Goal: Transaction & Acquisition: Book appointment/travel/reservation

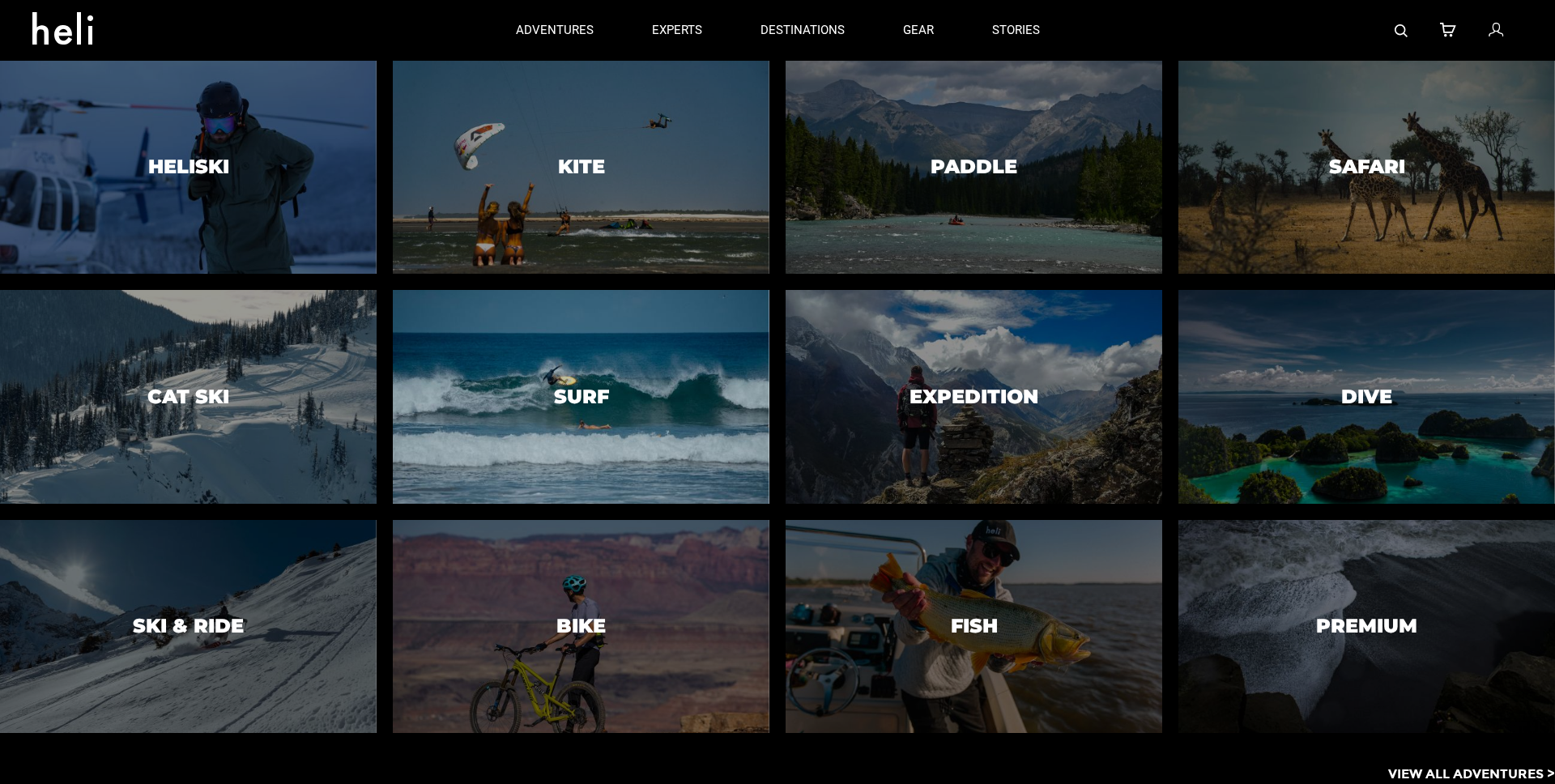
click at [618, 384] on div at bounding box center [580, 397] width 384 height 218
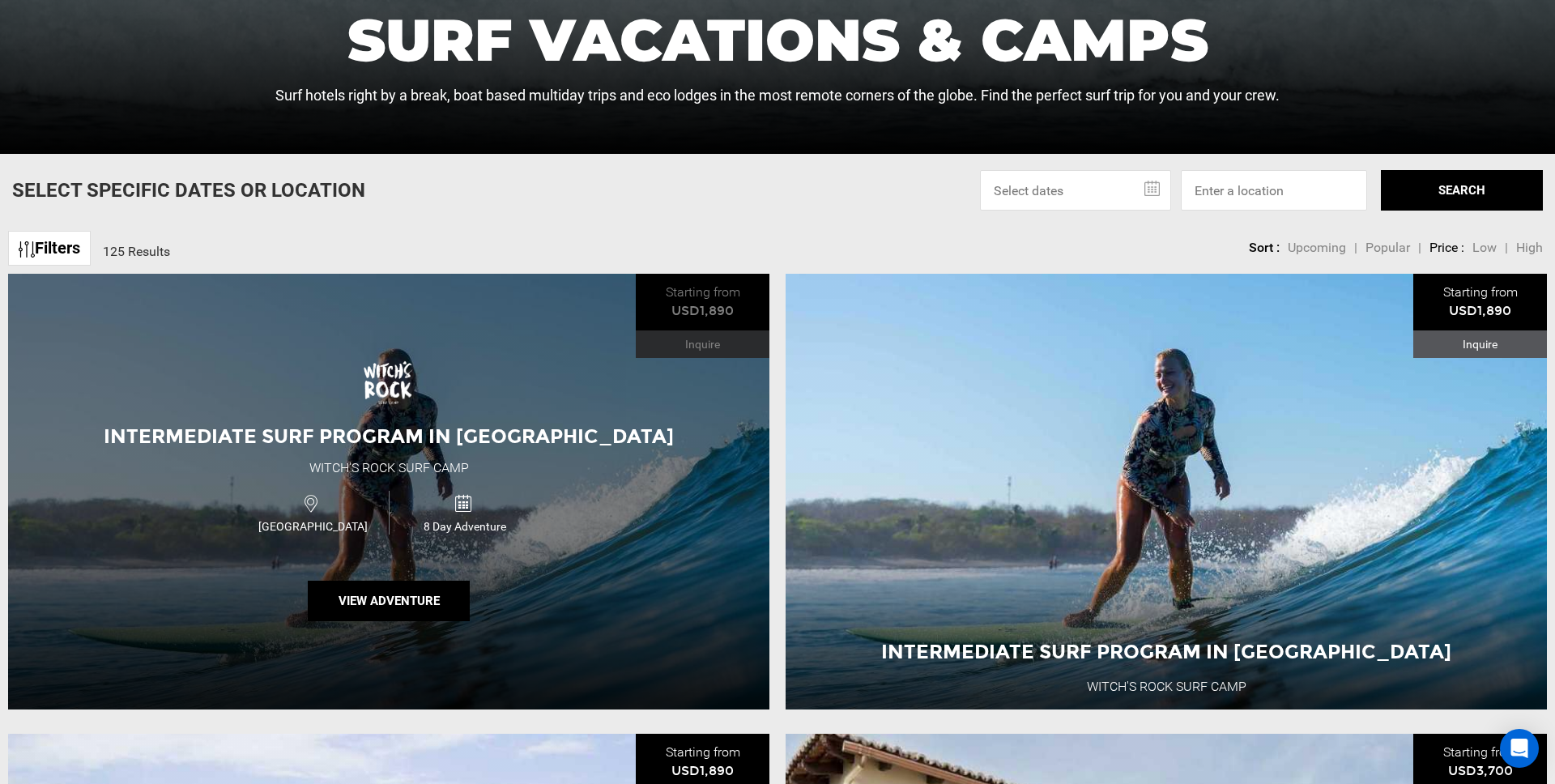
scroll to position [562, 0]
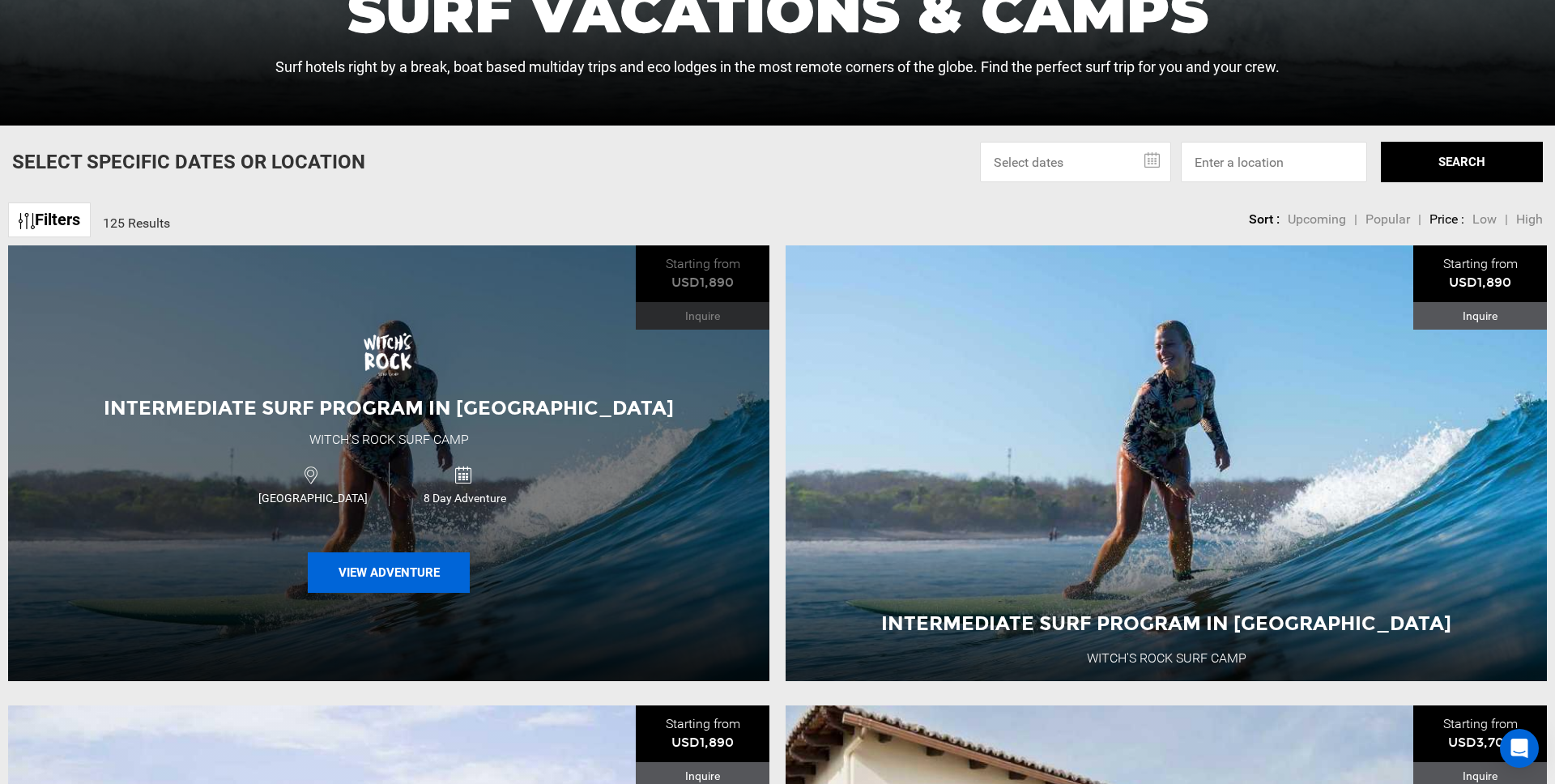
click at [400, 580] on button "View Adventure" at bounding box center [389, 572] width 162 height 41
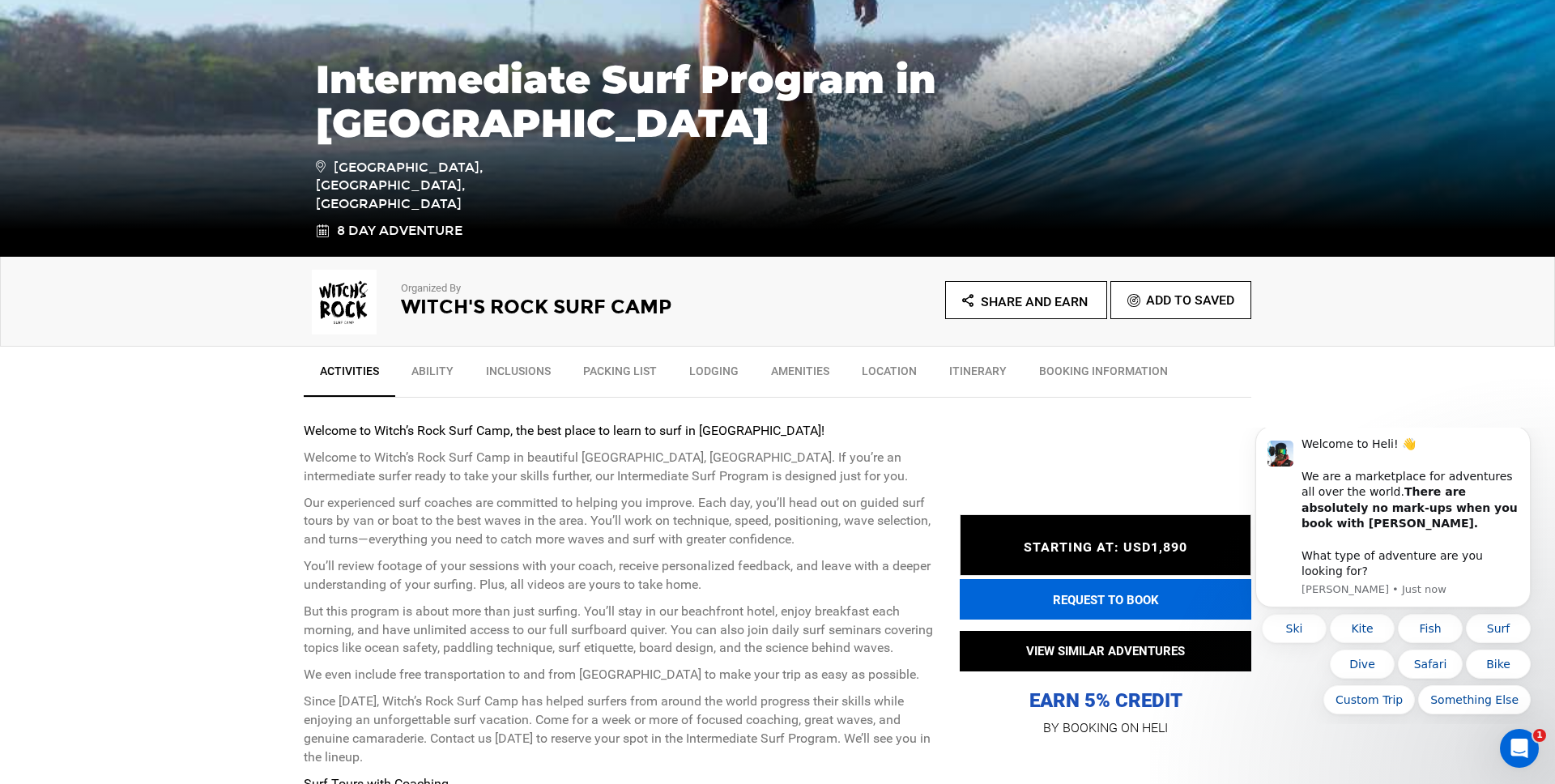
click at [1016, 610] on button "REQUEST TO BOOK" at bounding box center [1105, 599] width 292 height 41
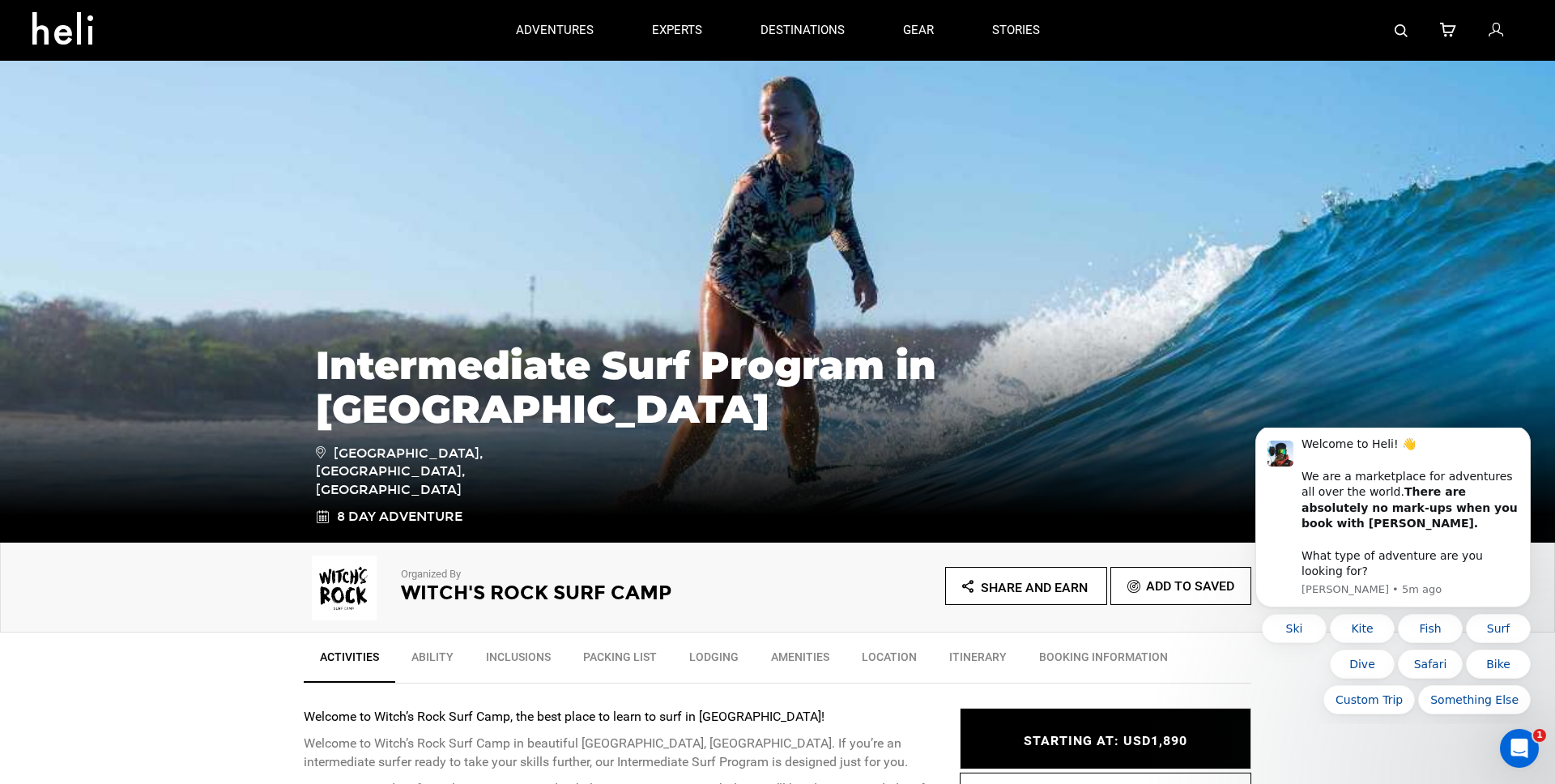
scroll to position [181, 0]
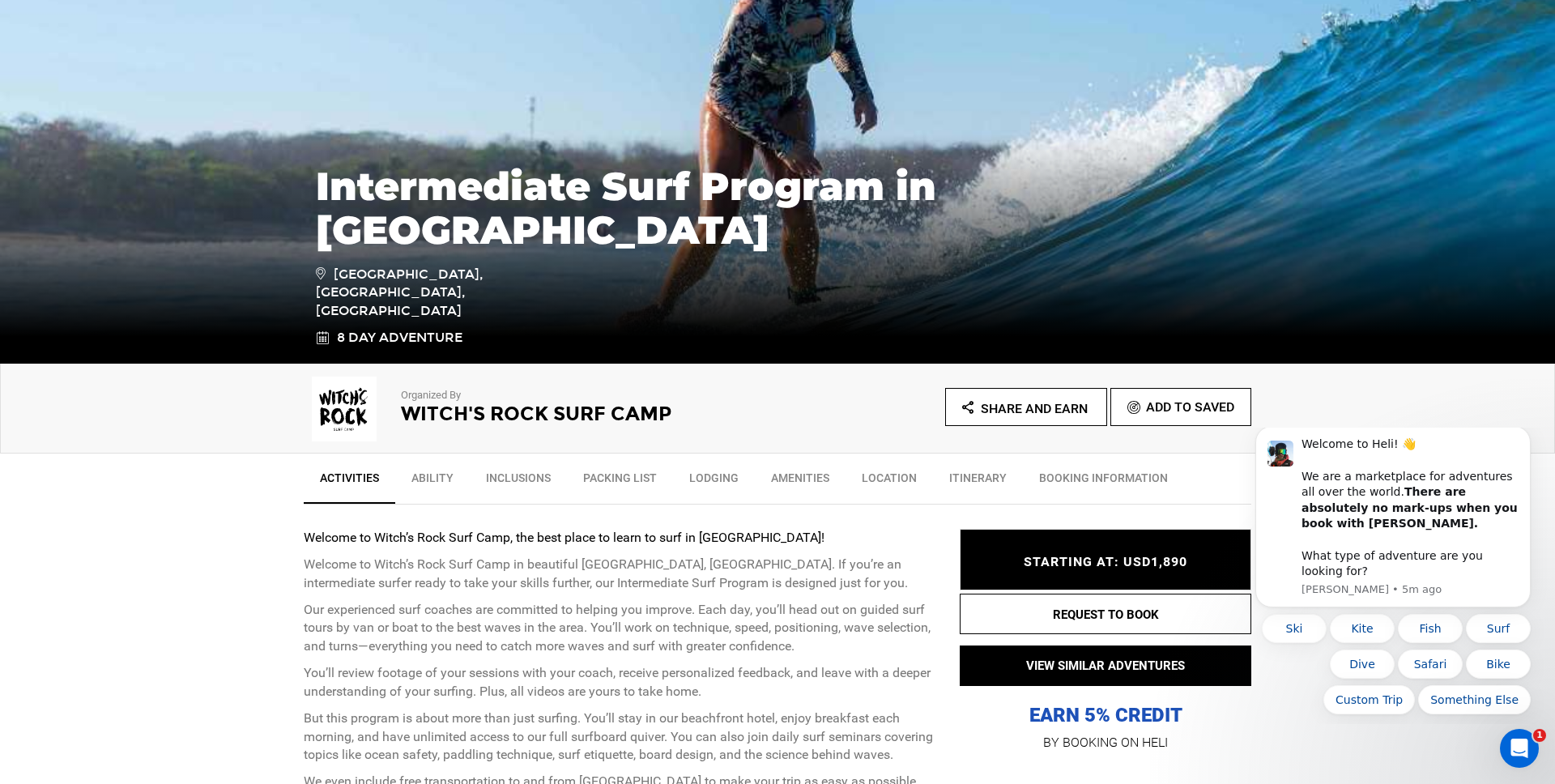
click at [960, 470] on link "Itinerary" at bounding box center [978, 482] width 90 height 41
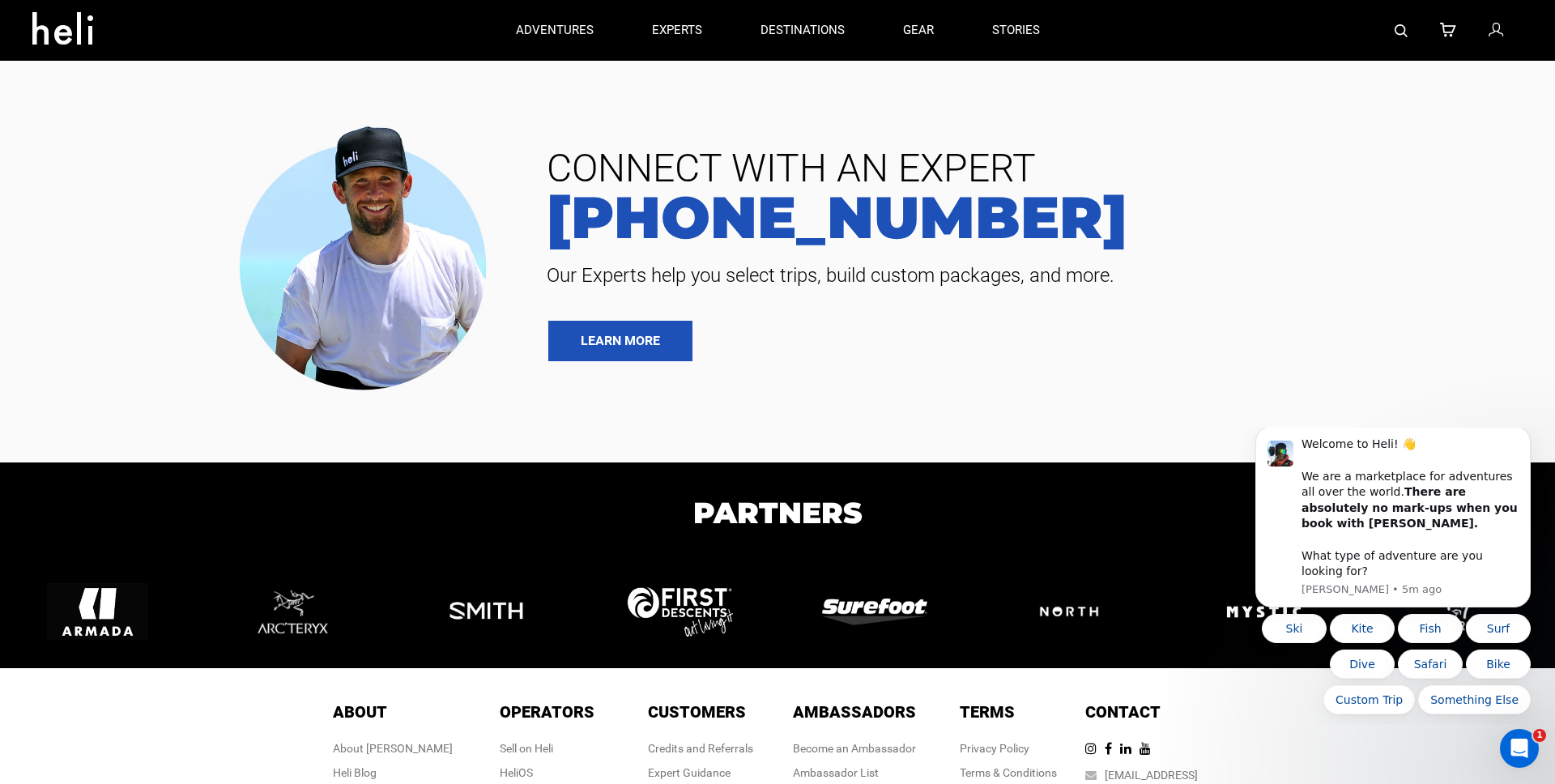
scroll to position [7590, 0]
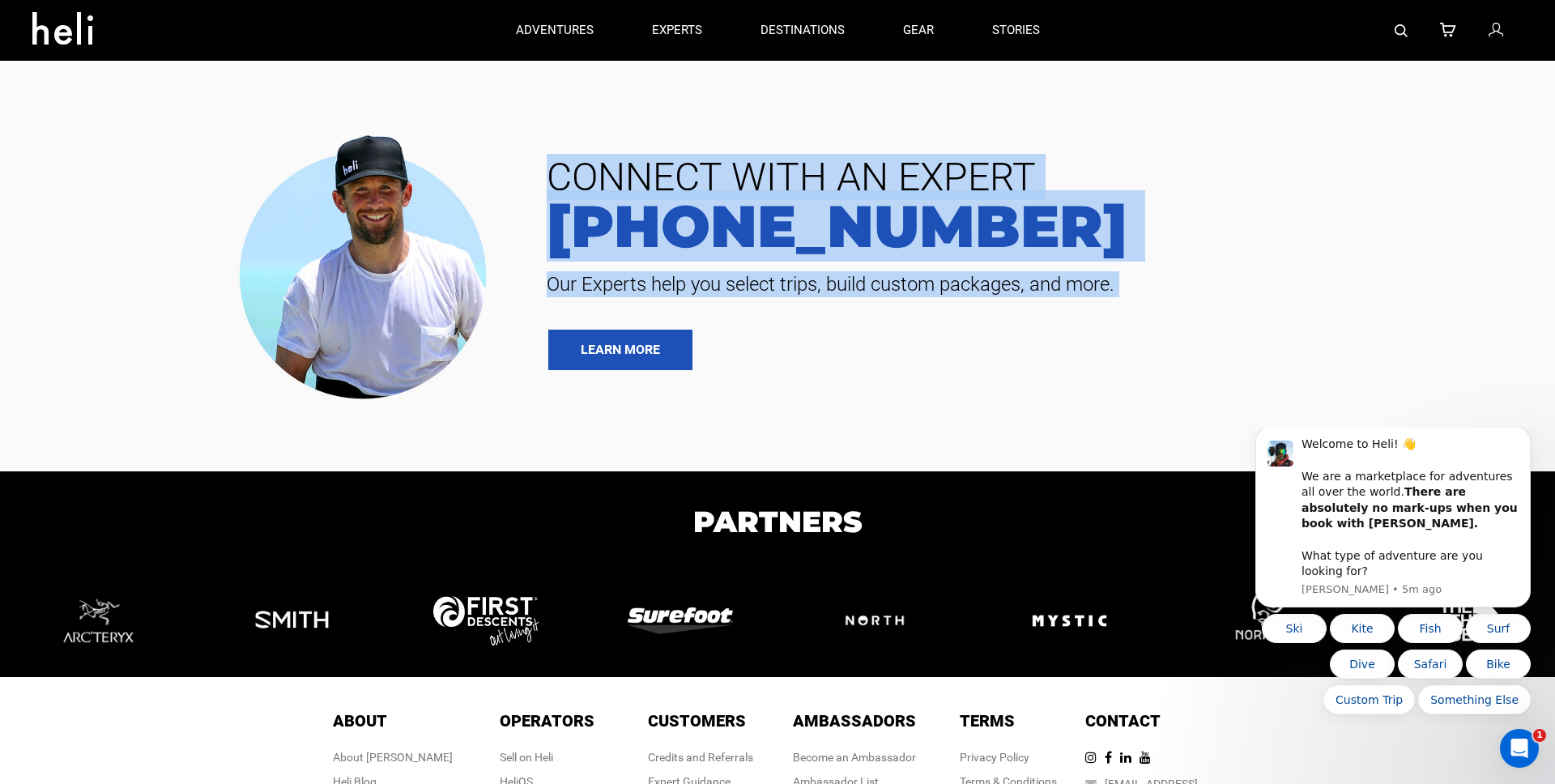
drag, startPoint x: 560, startPoint y: 213, endPoint x: 1106, endPoint y: 378, distance: 570.4
click at [1109, 370] on div "CONNECT WITH AN EXPERT [PHONE_NUMBER] Our Experts help you select trips, build …" at bounding box center [1032, 264] width 1020 height 212
click at [458, 287] on img at bounding box center [368, 264] width 283 height 286
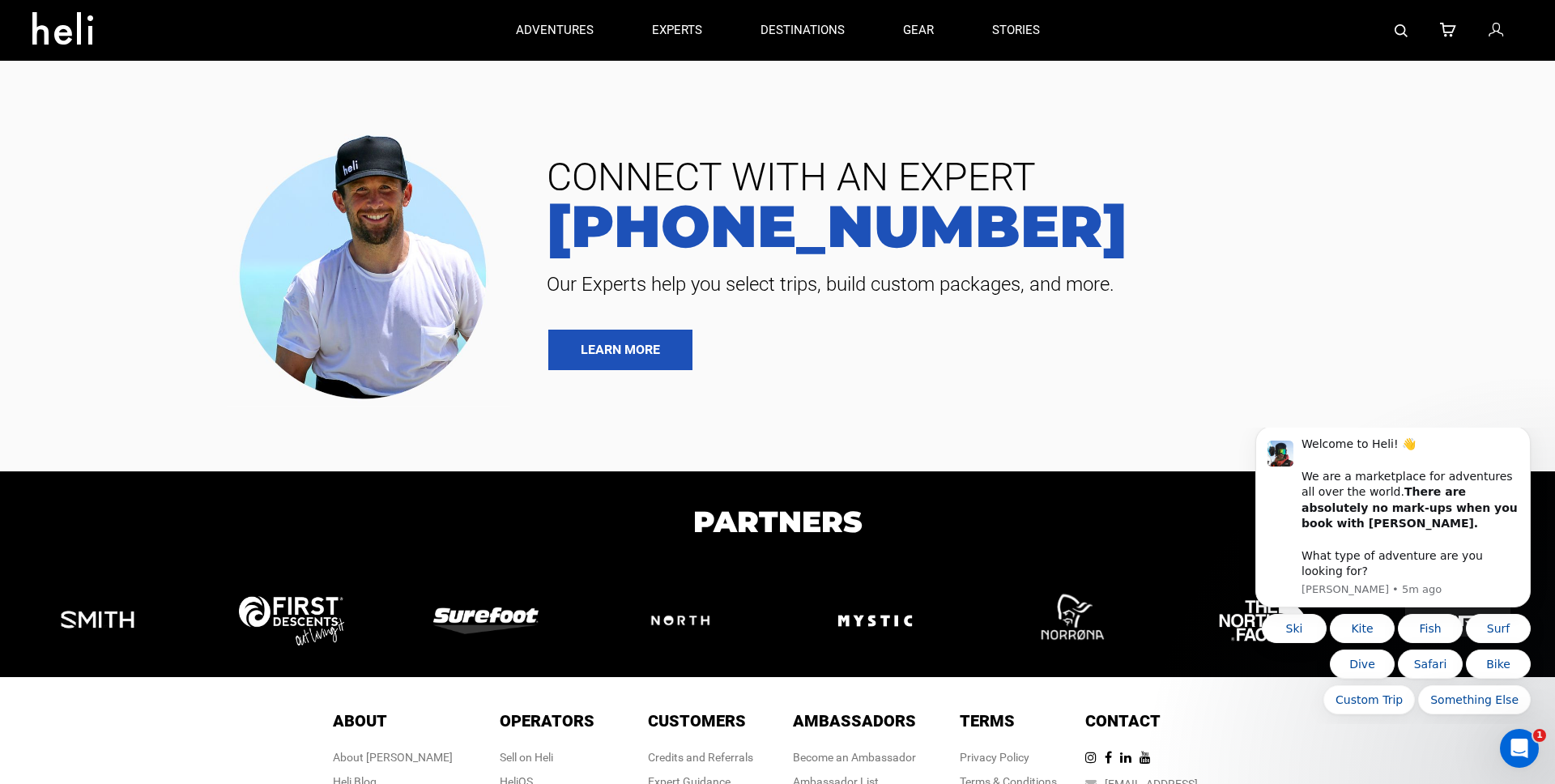
click at [513, 253] on div at bounding box center [267, 264] width 510 height 286
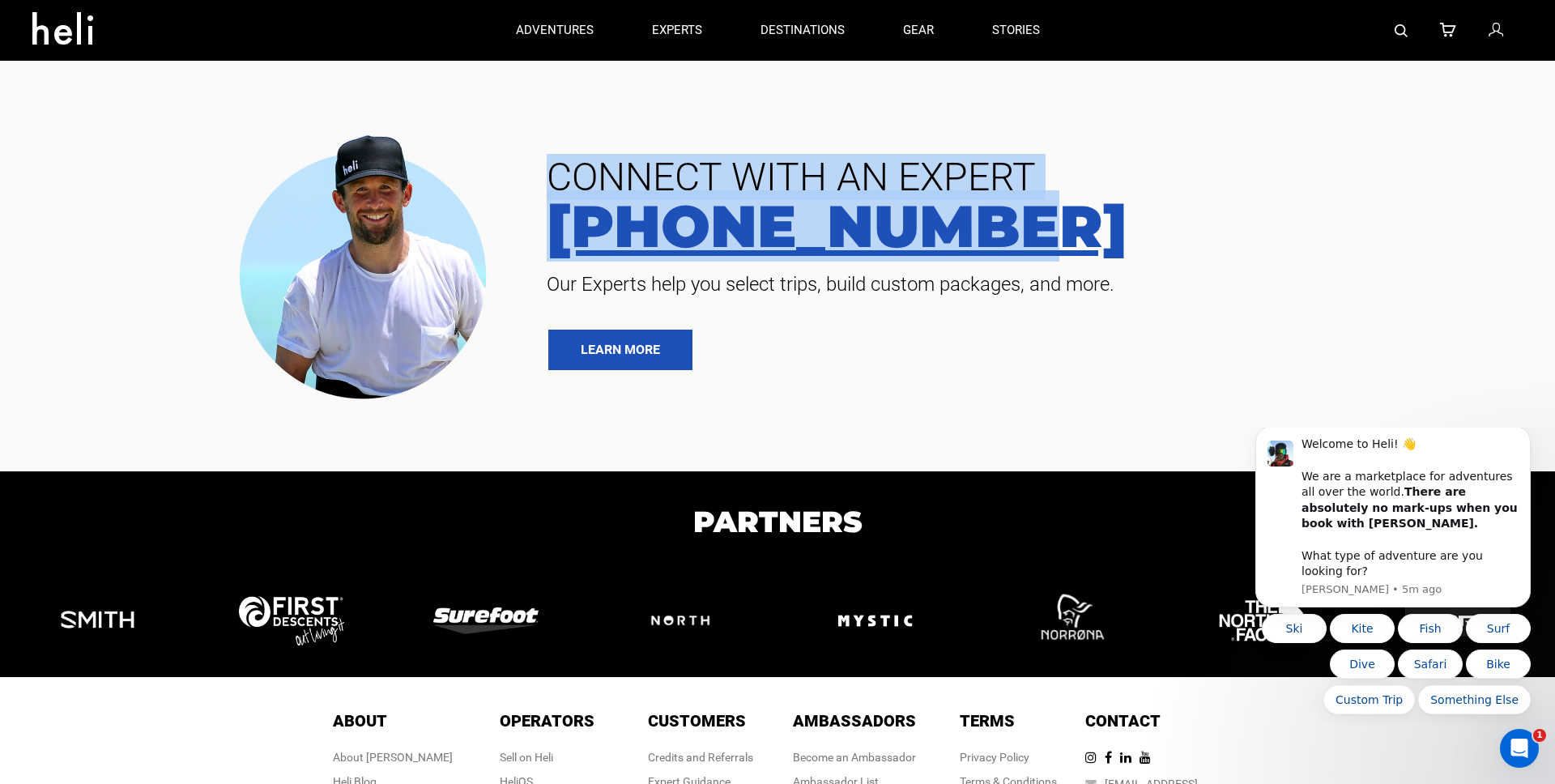
drag, startPoint x: 545, startPoint y: 211, endPoint x: 957, endPoint y: 262, distance: 415.1
click at [965, 262] on div "CONNECT WITH AN EXPERT [PHONE_NUMBER] Our Experts help you select trips, build …" at bounding box center [1032, 264] width 1020 height 212
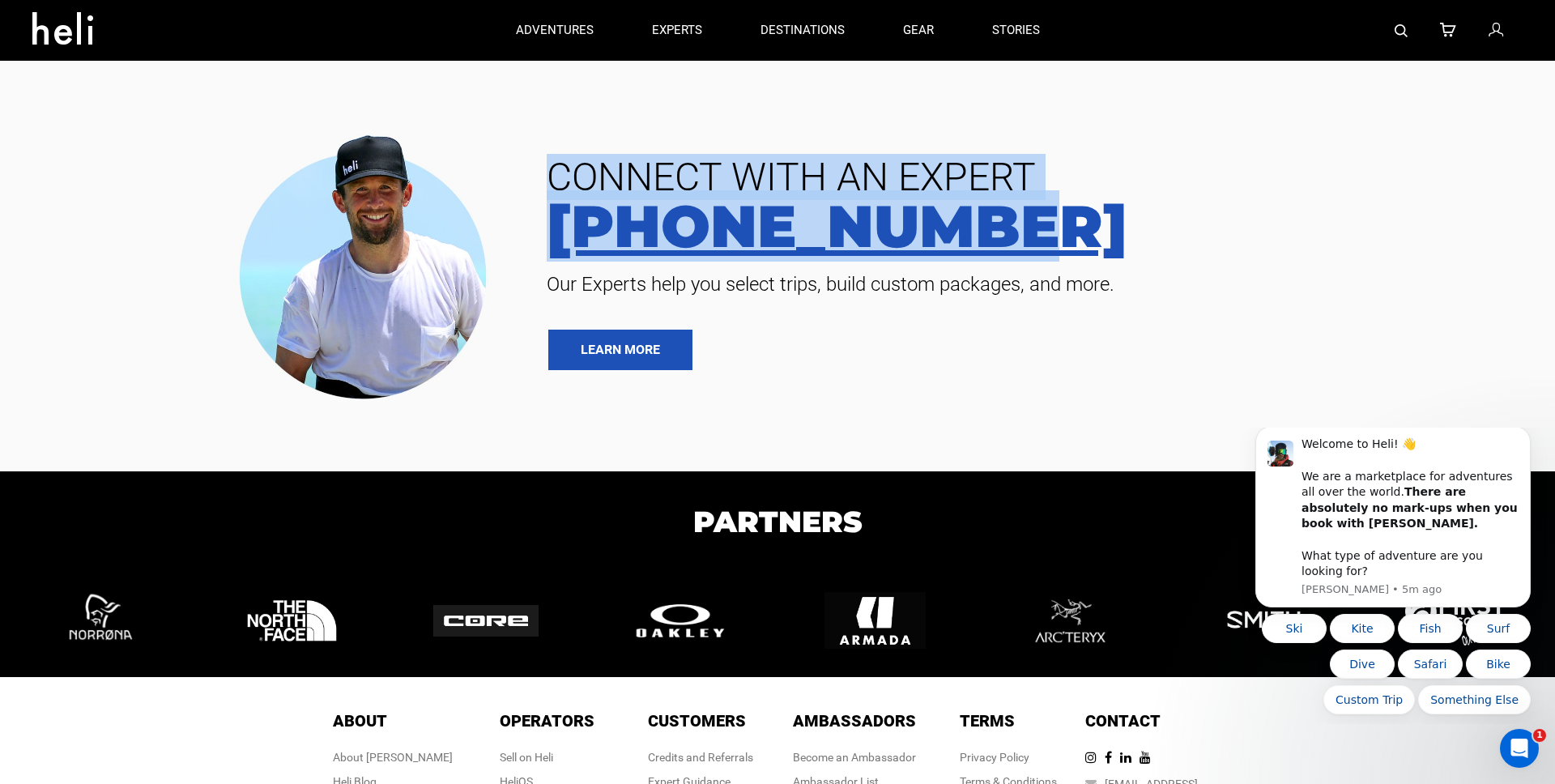
click at [599, 255] on link "[PHONE_NUMBER]" at bounding box center [1032, 225] width 996 height 59
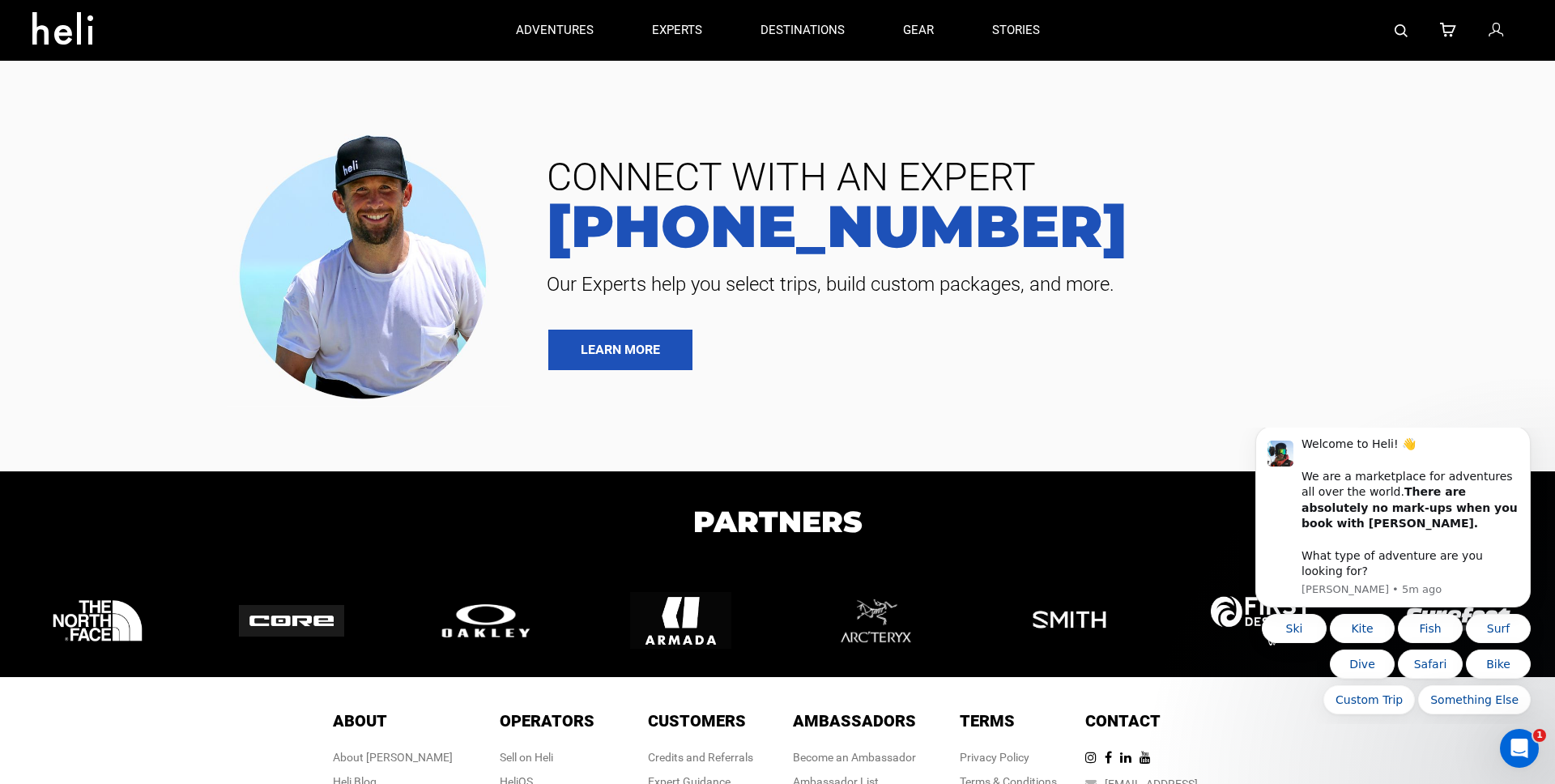
click at [515, 264] on div at bounding box center [267, 264] width 510 height 286
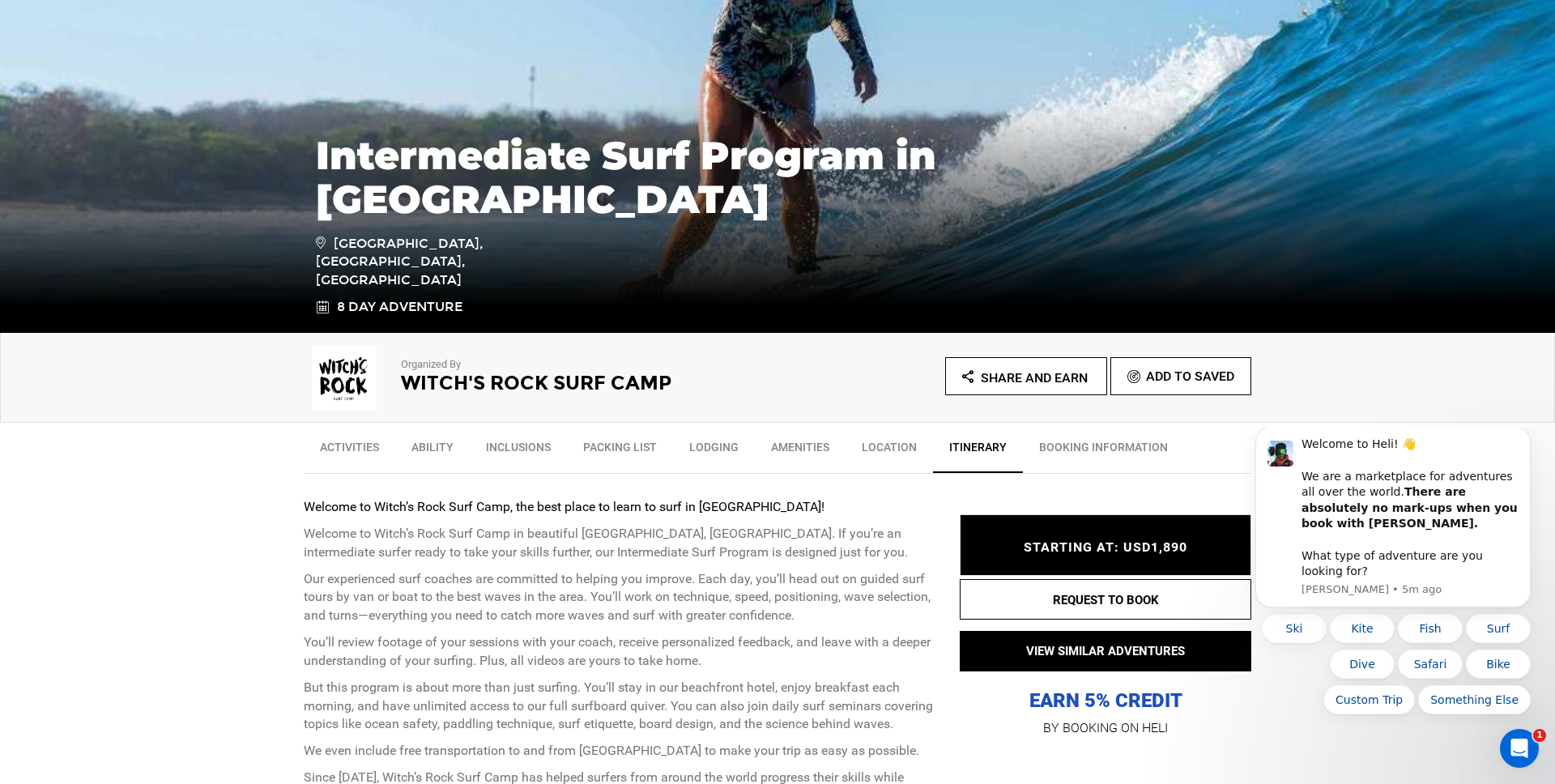
scroll to position [262, 0]
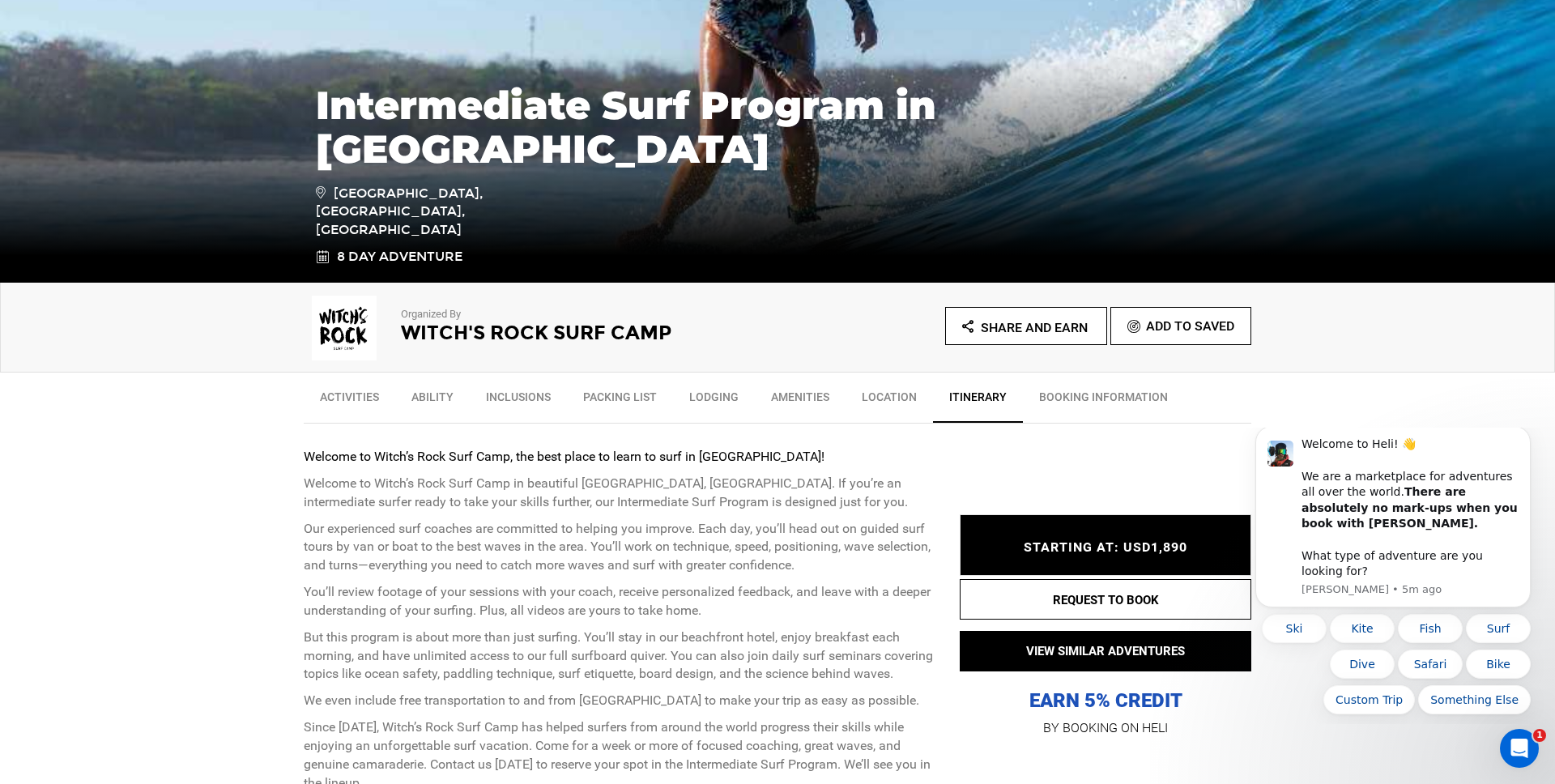
click at [823, 334] on ul "Share and Earn Add To Saved" at bounding box center [1014, 326] width 474 height 38
click at [995, 328] on span "Share and Earn" at bounding box center [1034, 327] width 107 height 15
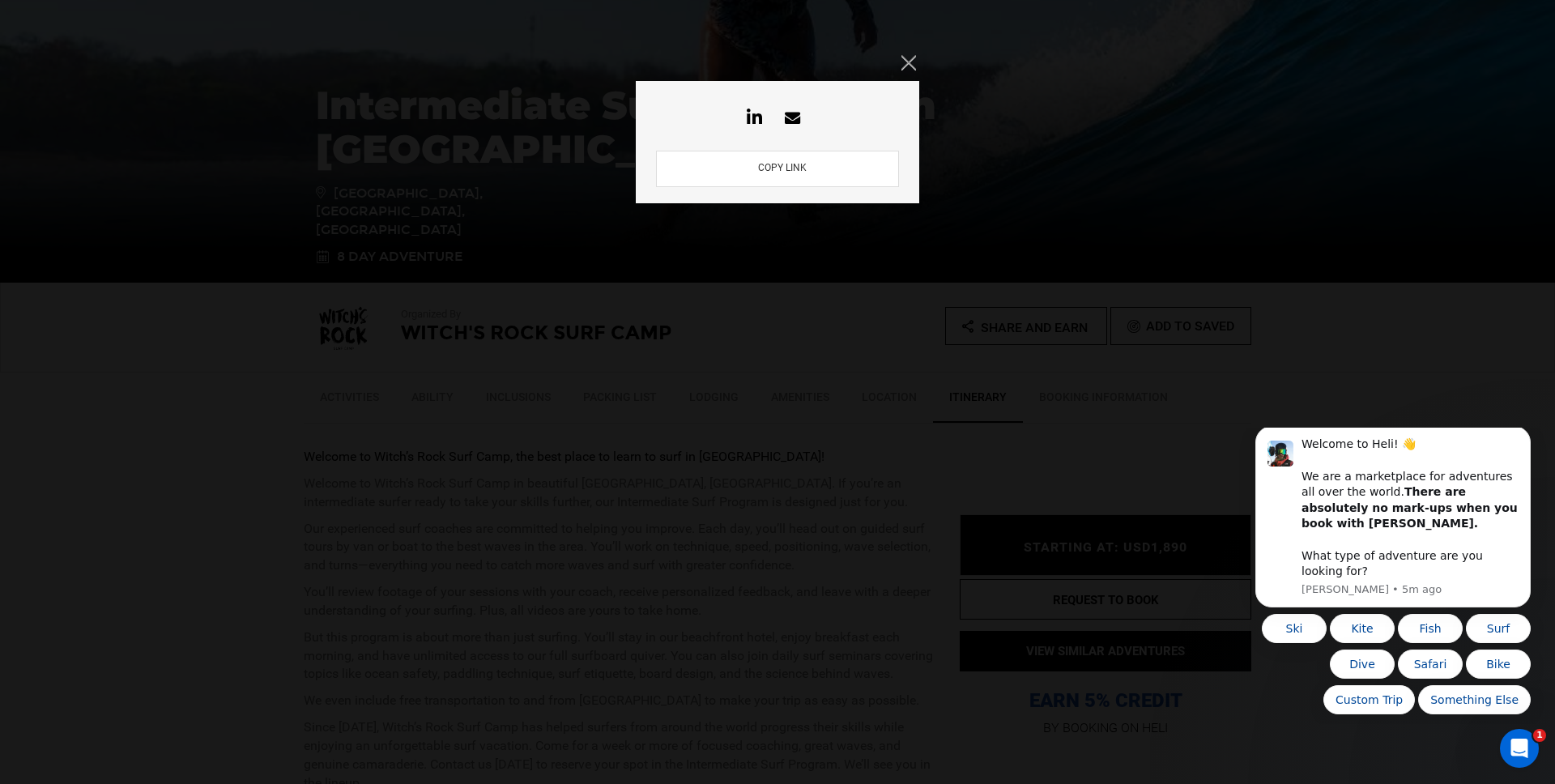
click at [784, 164] on button "COPY LINK" at bounding box center [782, 168] width 59 height 15
click at [794, 117] on icon at bounding box center [792, 117] width 31 height 15
type textarea "Loremip do Sitam’c Adip Elit Sedd, eiu temp incid ut labor et dolo ma Aliqu Eni…"
type input "[URL][DOMAIN_NAME]"
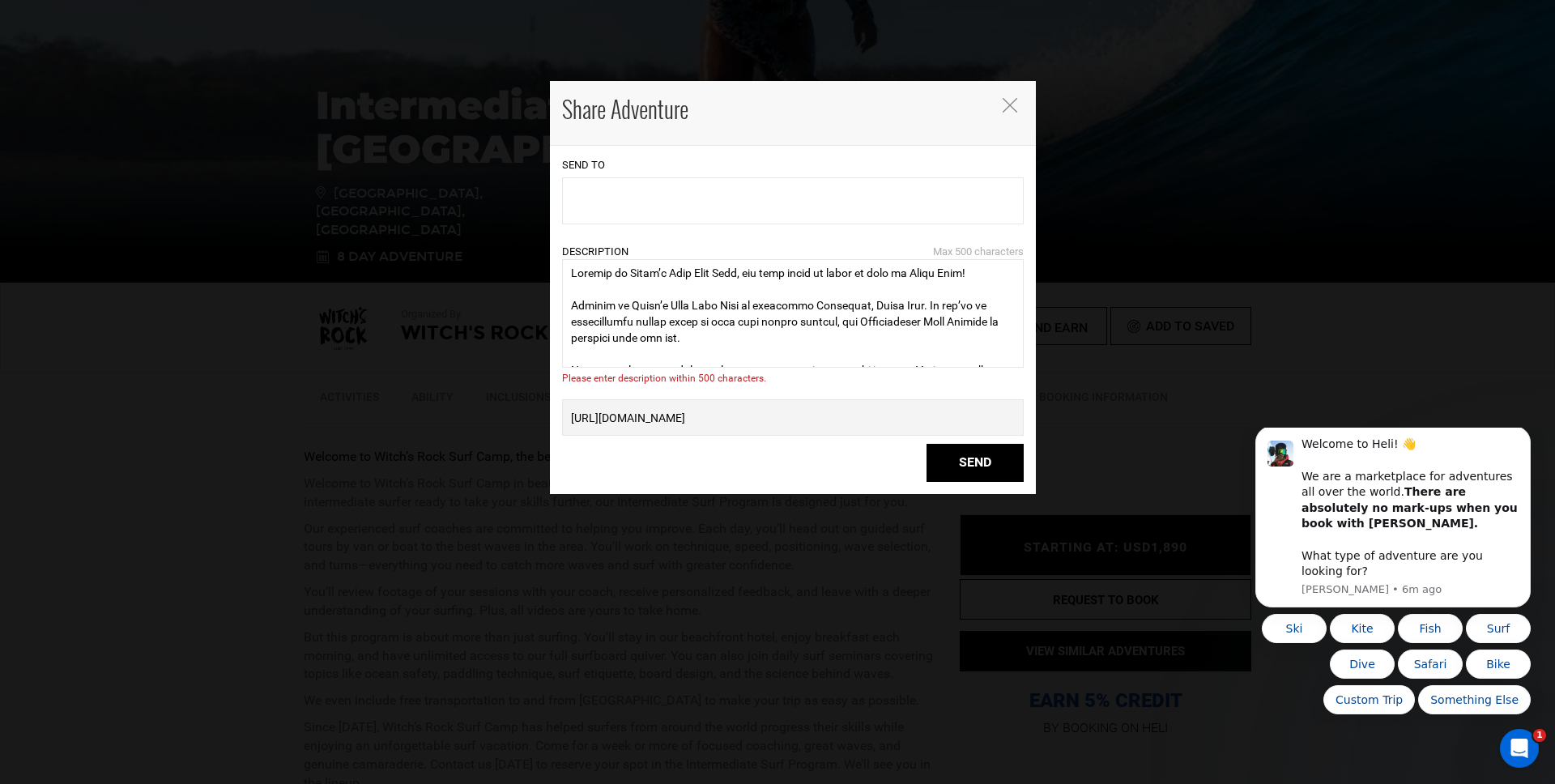
click at [620, 200] on input "text" at bounding box center [637, 201] width 145 height 32
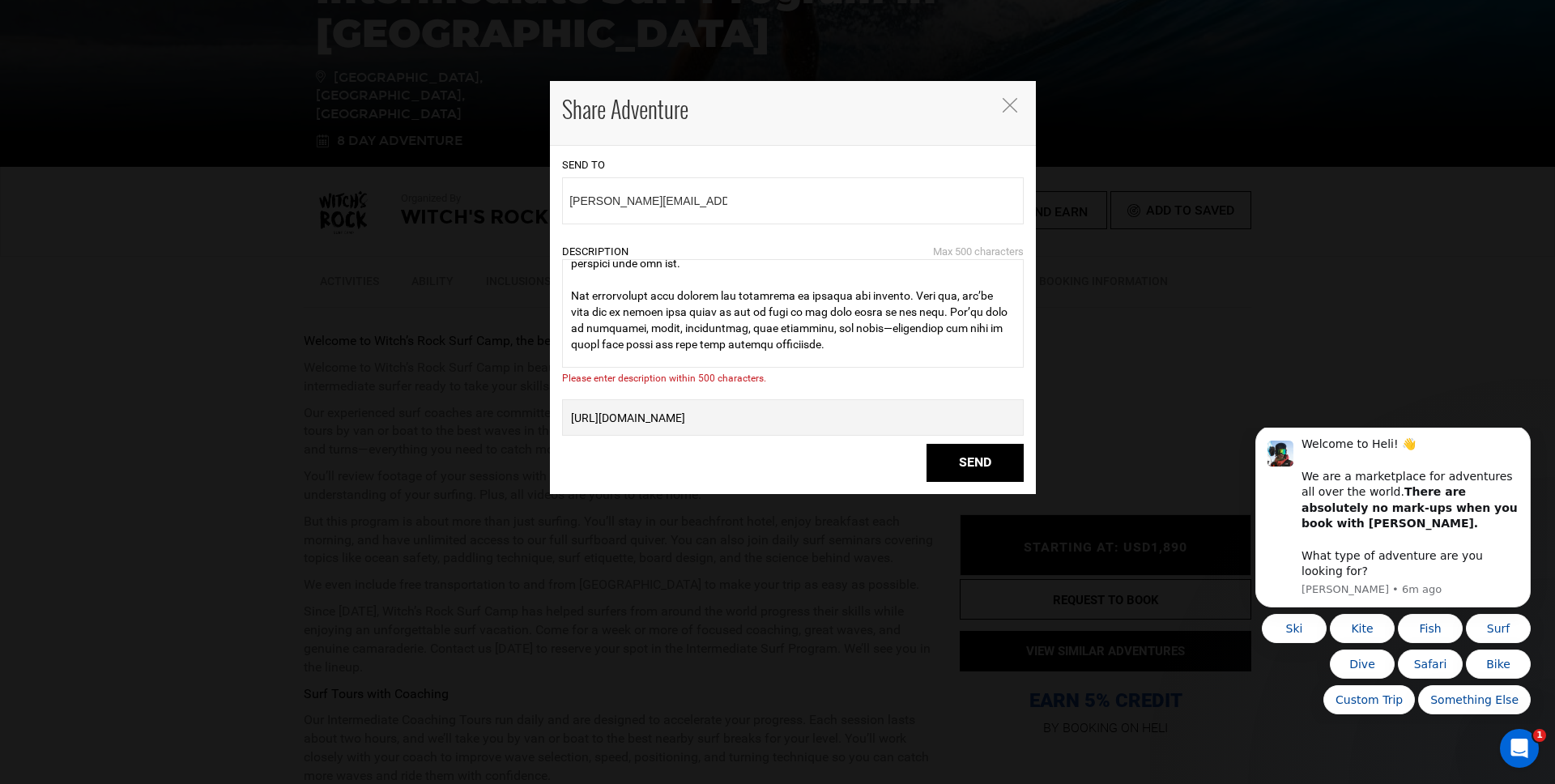
scroll to position [0, 0]
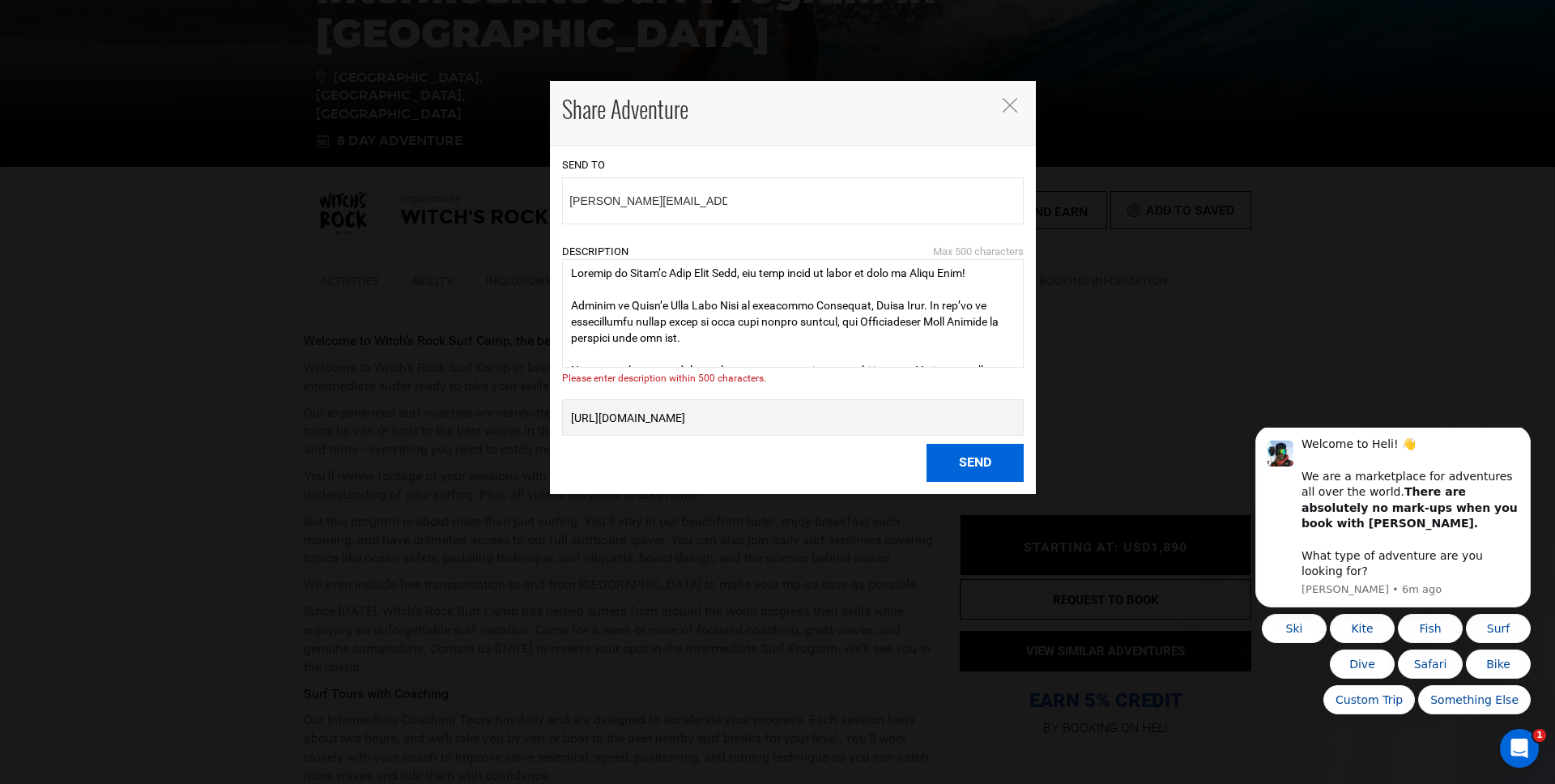
type input "[PERSON_NAME][EMAIL_ADDRESS][PERSON_NAME][DOMAIN_NAME]"
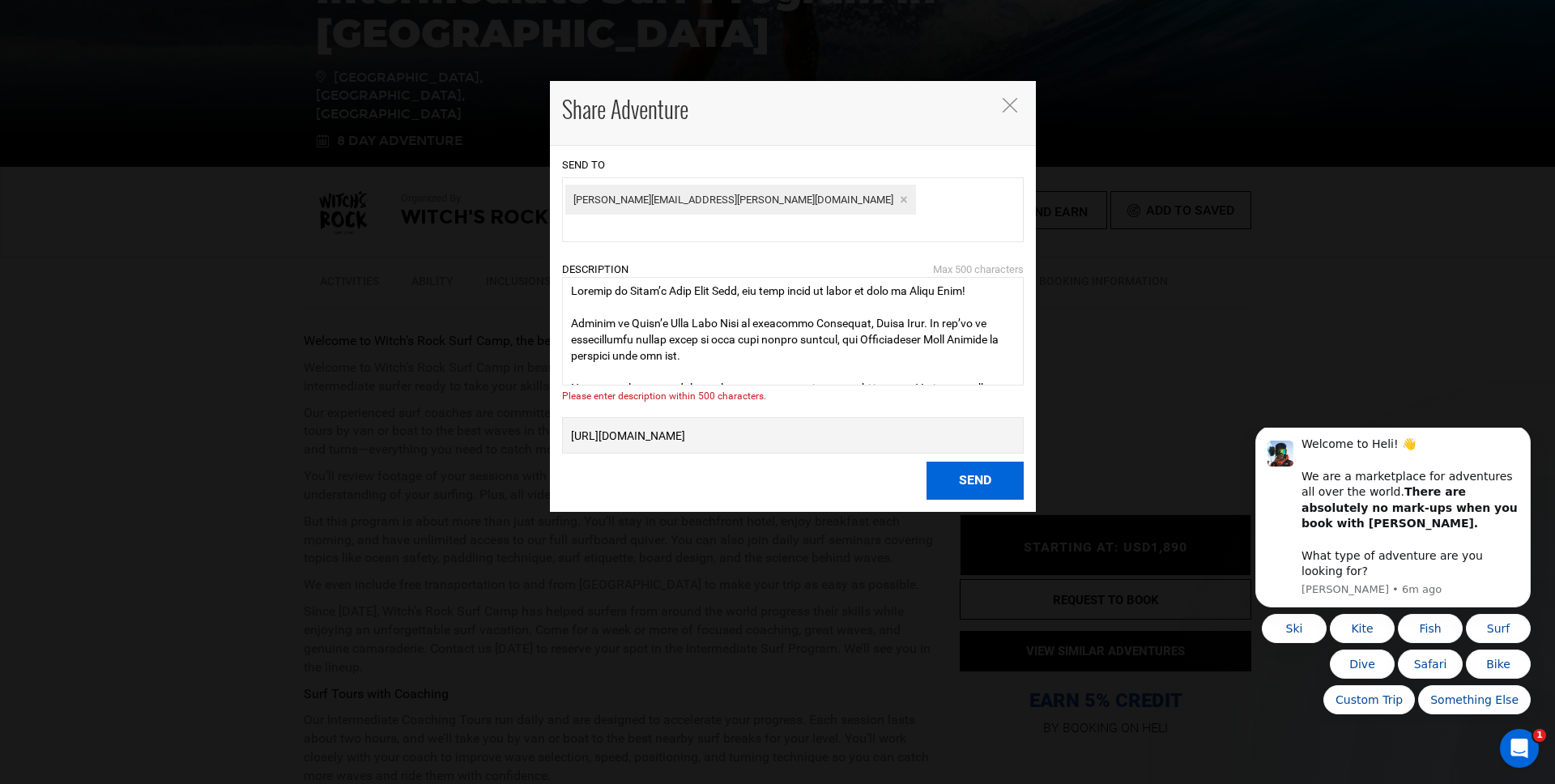
click at [983, 469] on button "Send" at bounding box center [975, 480] width 97 height 38
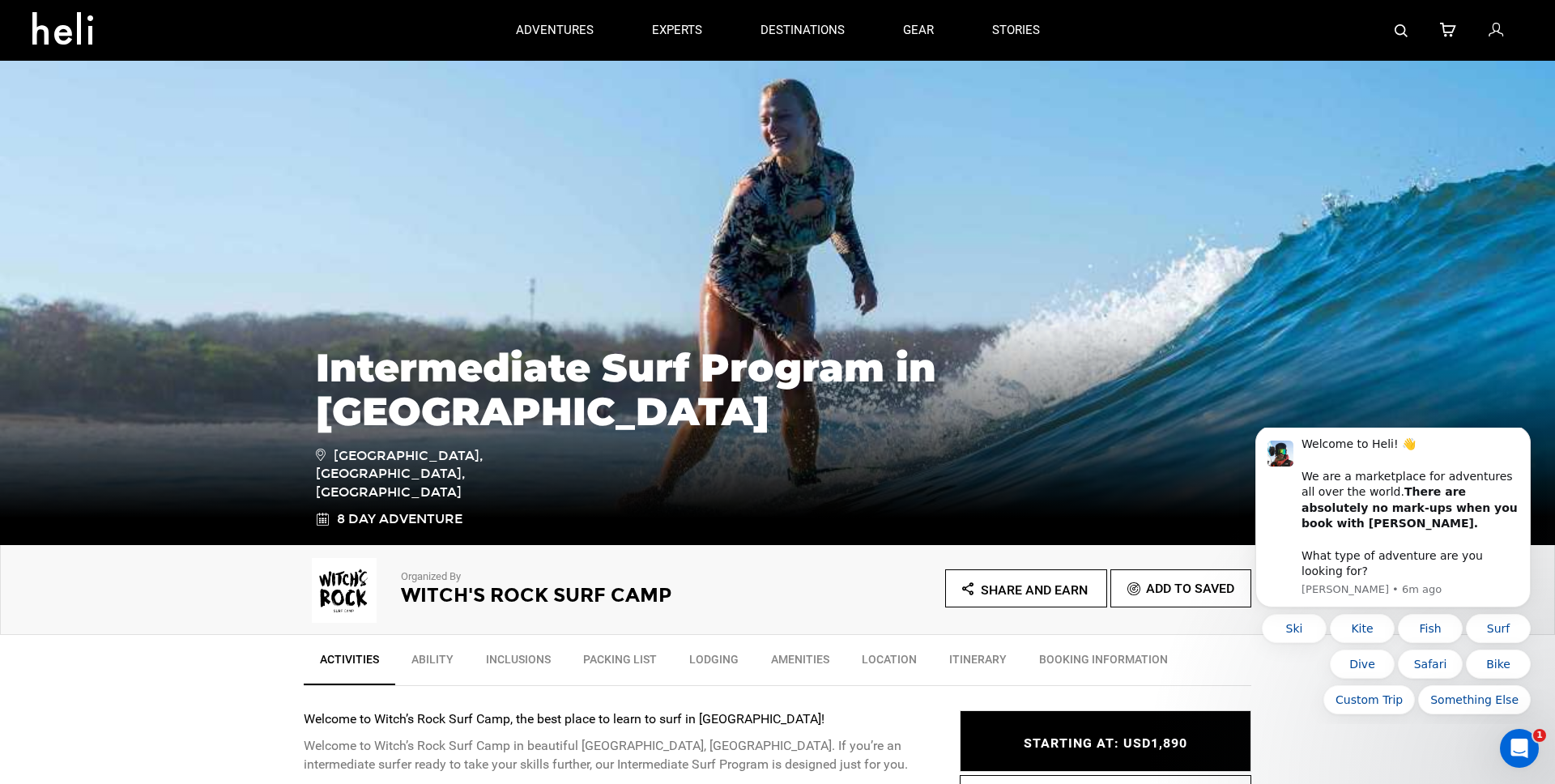
scroll to position [228, 0]
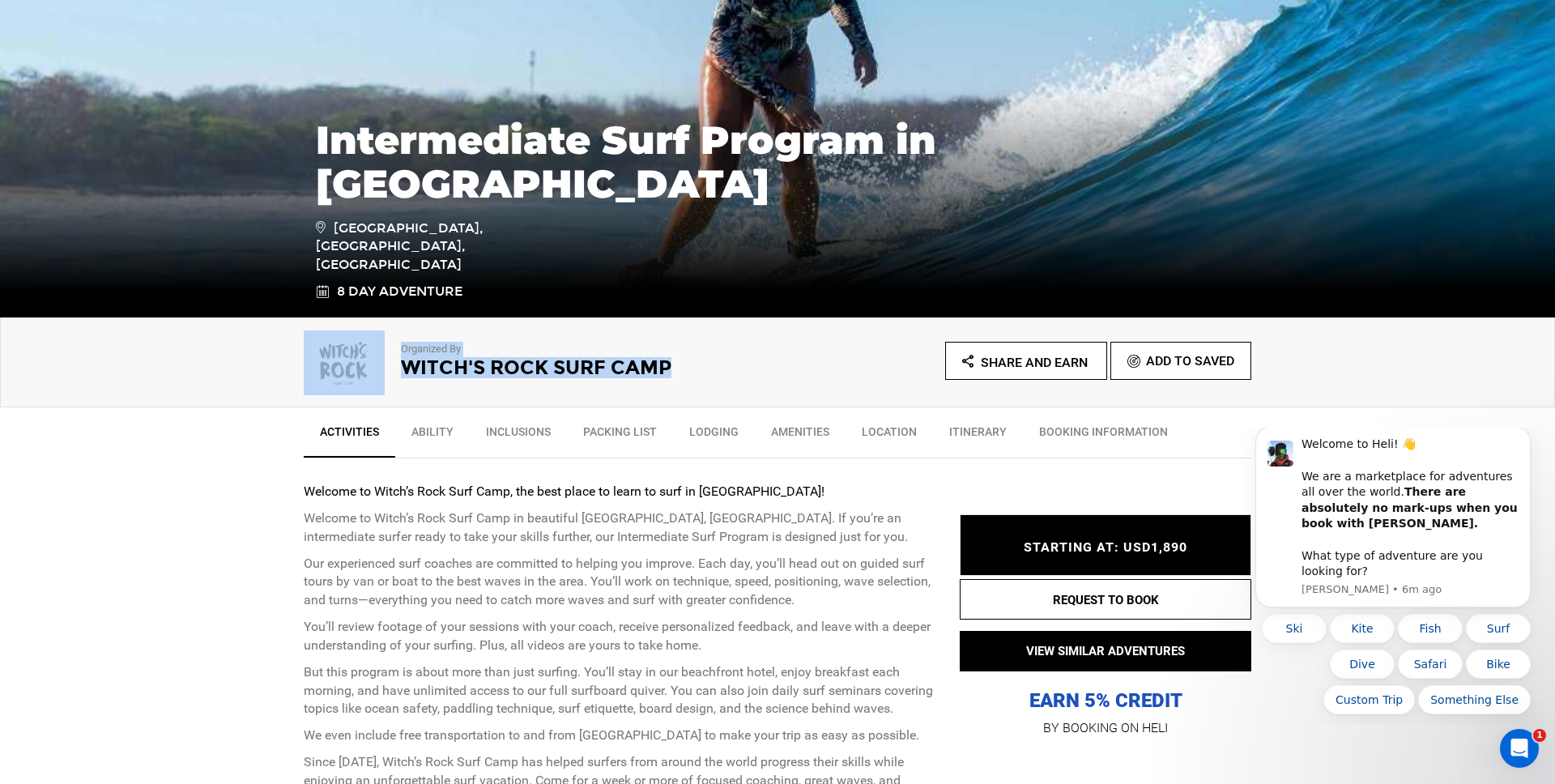
drag, startPoint x: 772, startPoint y: 359, endPoint x: 902, endPoint y: 370, distance: 130.5
click at [902, 370] on div "Organized By [GEOGRAPHIC_DATA] Share and Earn Add To Saved" at bounding box center [778, 358] width 948 height 65
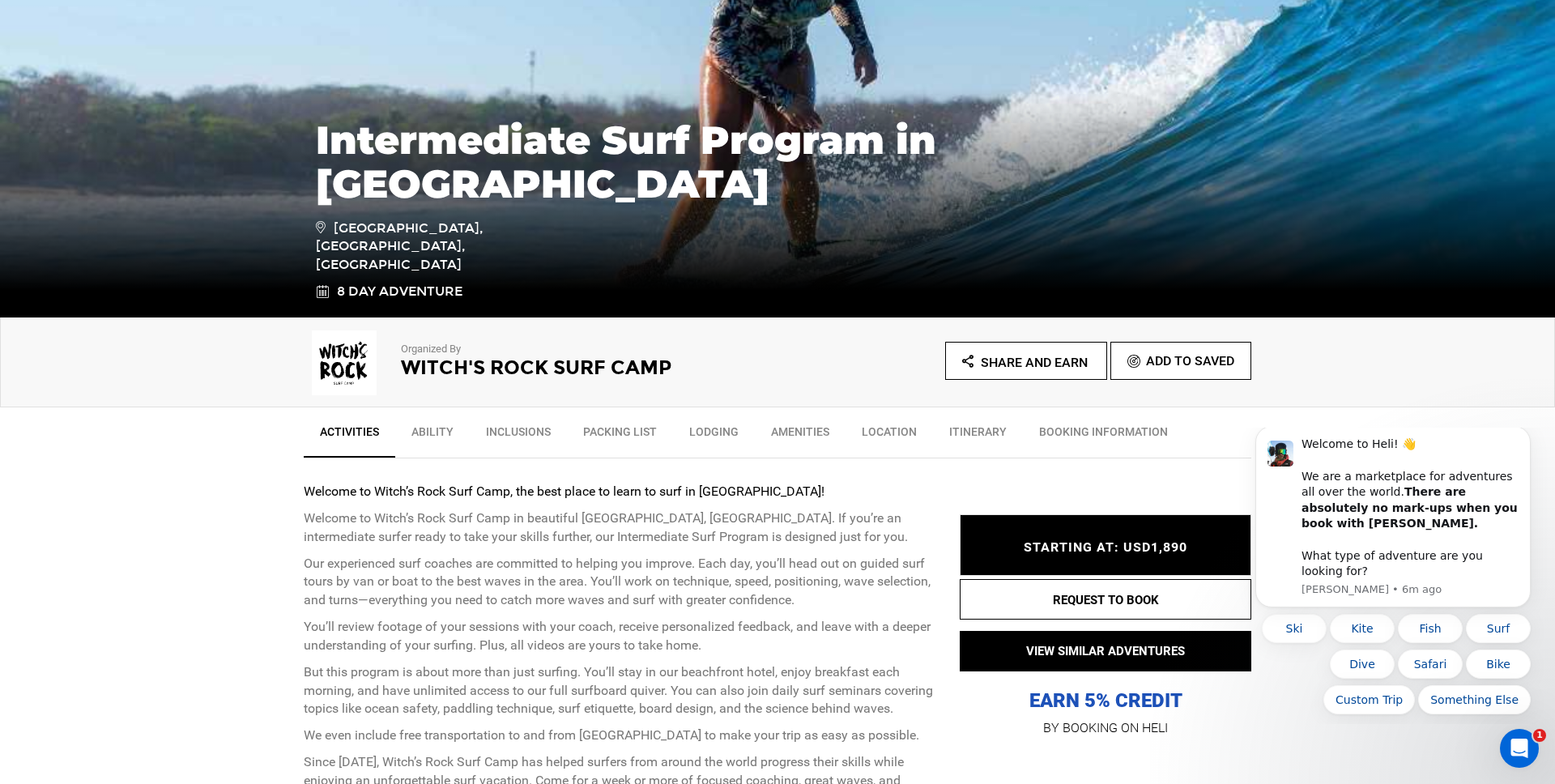
click at [820, 392] on div "Organized By [GEOGRAPHIC_DATA] Share and Earn Add To Saved" at bounding box center [778, 362] width 1555 height 90
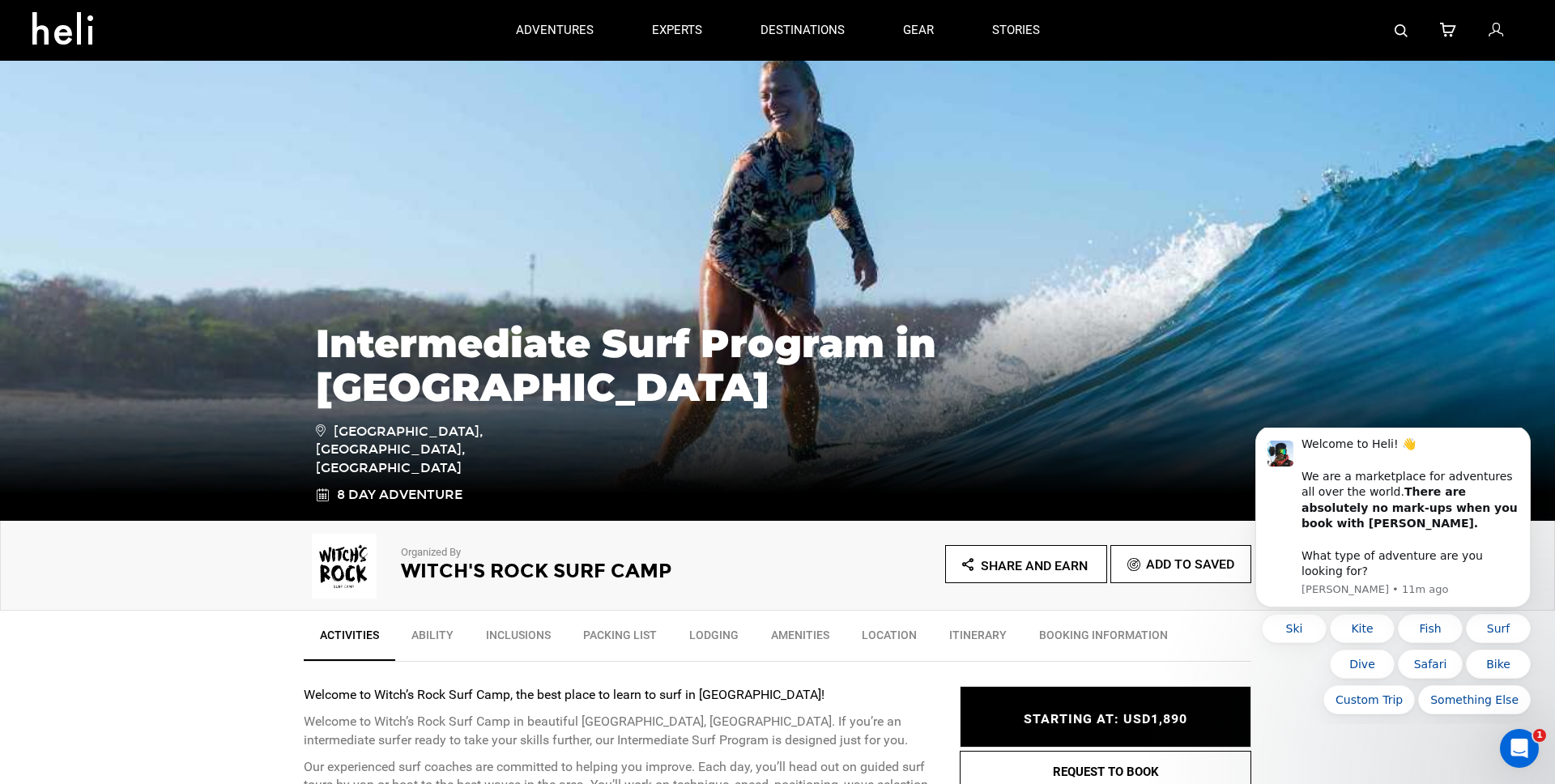
scroll to position [46, 0]
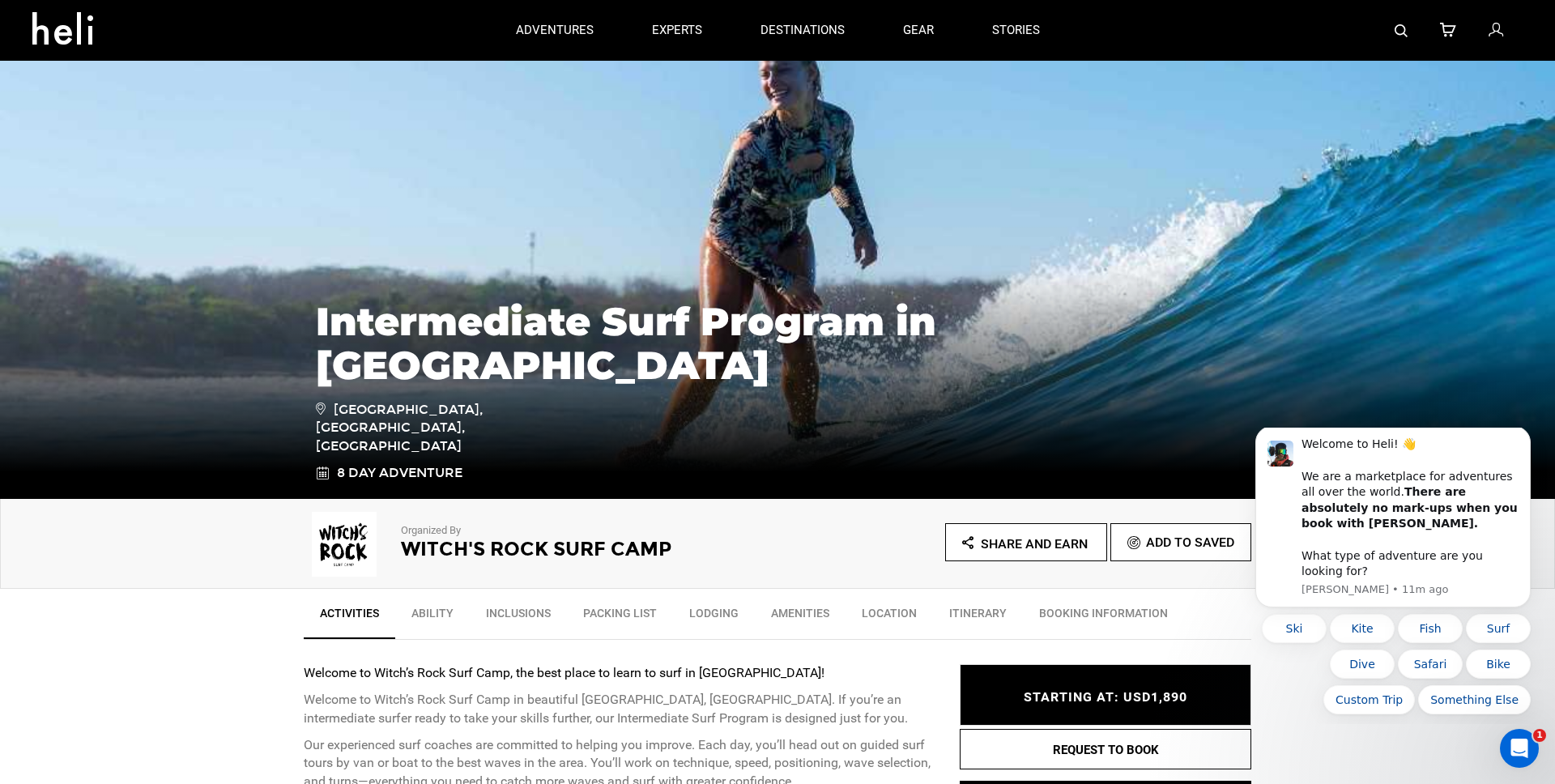
click at [432, 548] on h2 "Witch's Rock Surf Camp" at bounding box center [567, 548] width 332 height 21
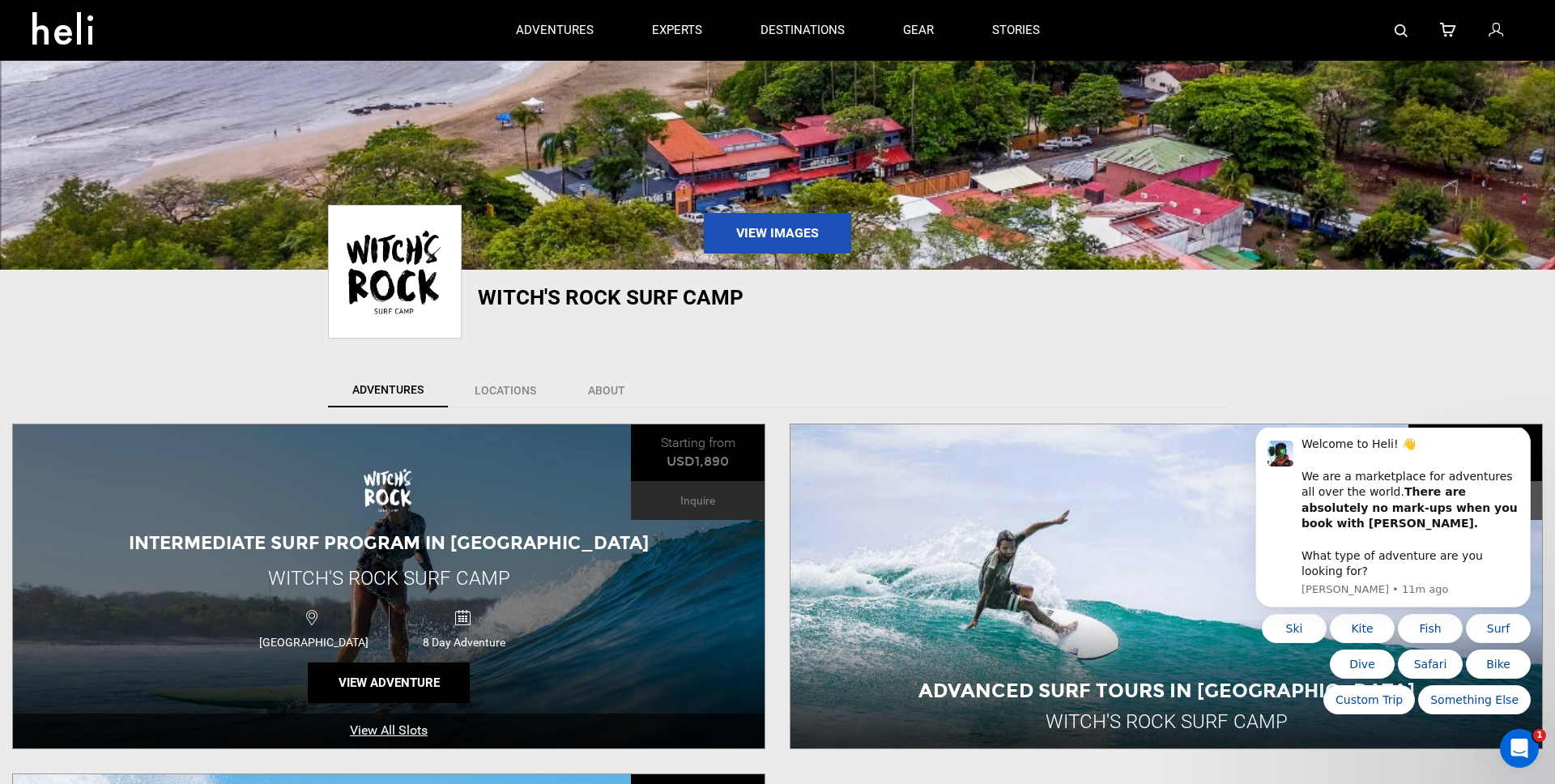
scroll to position [201, 0]
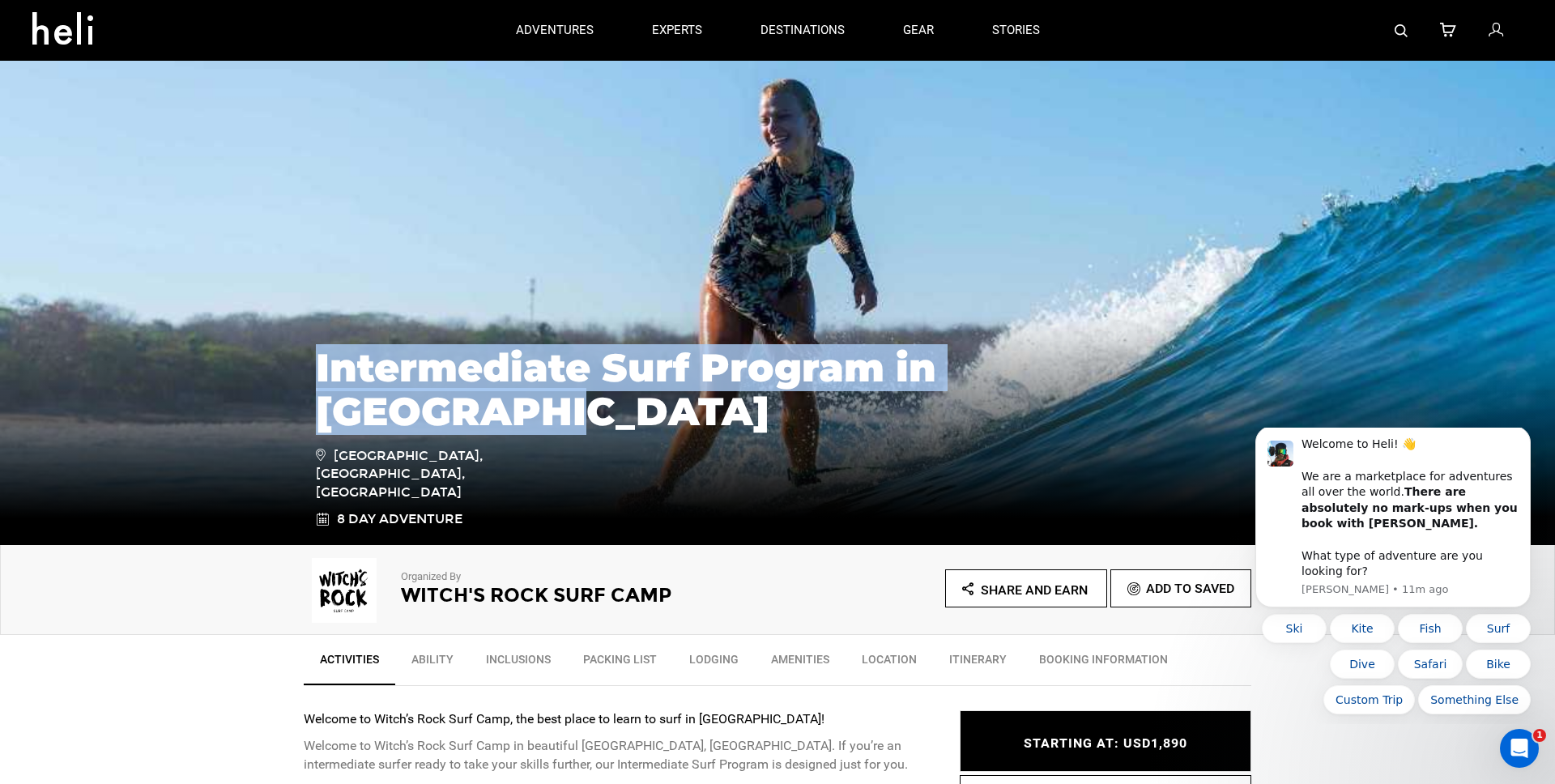
drag, startPoint x: 325, startPoint y: 435, endPoint x: 772, endPoint y: 452, distance: 447.3
click at [772, 452] on div "Intermediate Surf Program in [GEOGRAPHIC_DATA] [GEOGRAPHIC_DATA], [GEOGRAPHIC_D…" at bounding box center [778, 429] width 948 height 199
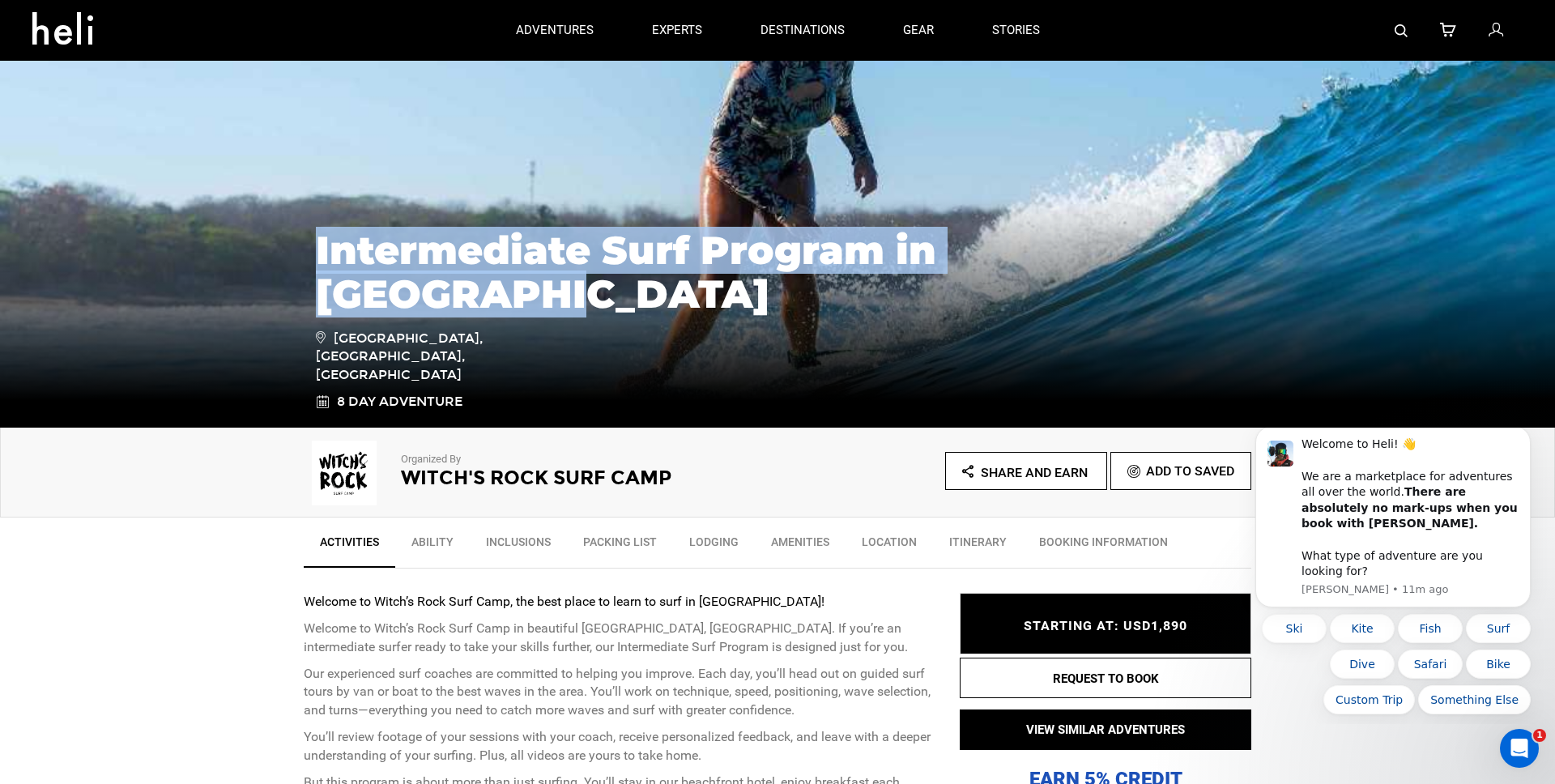
scroll to position [152, 0]
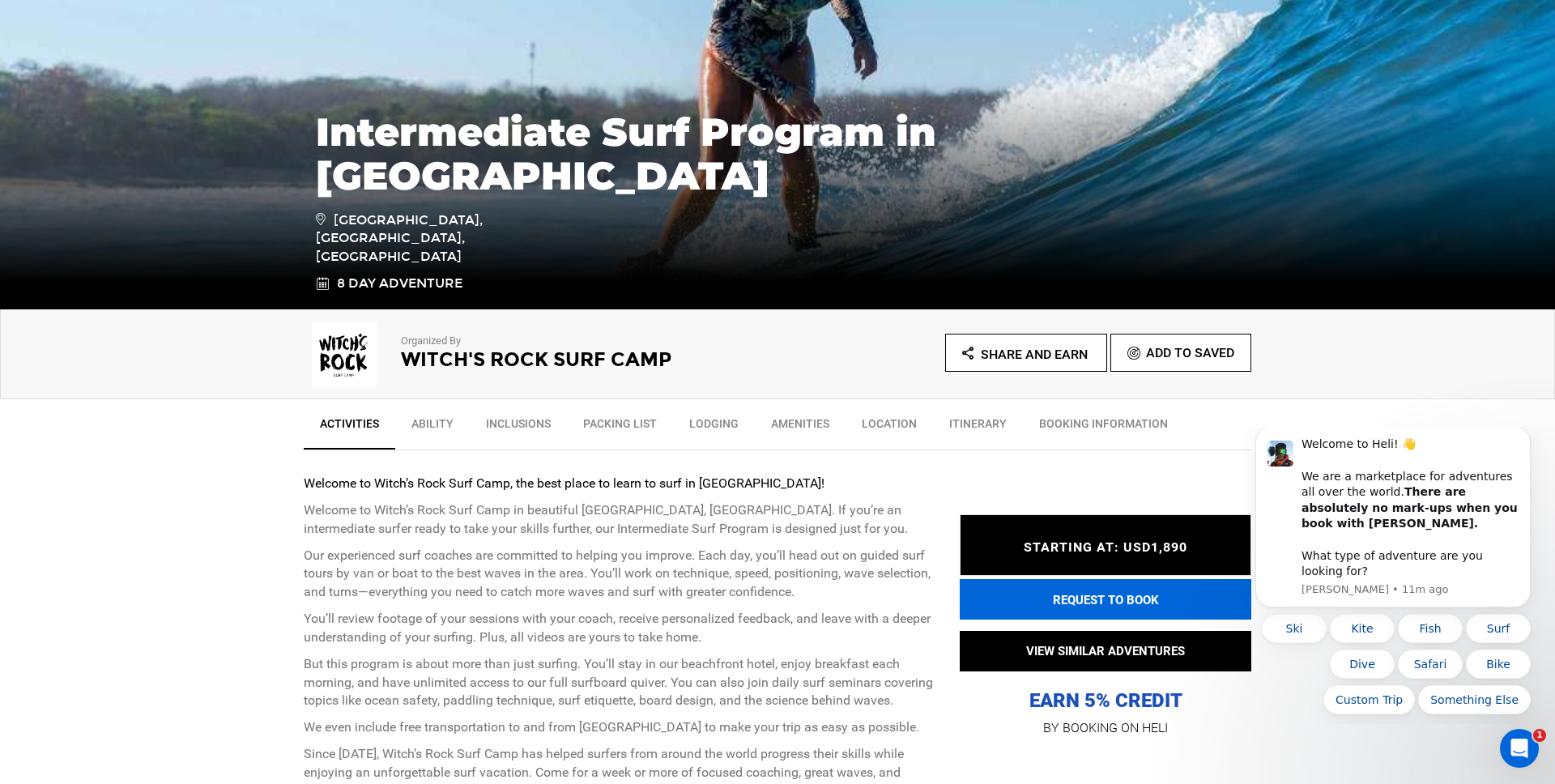
scroll to position [258, 0]
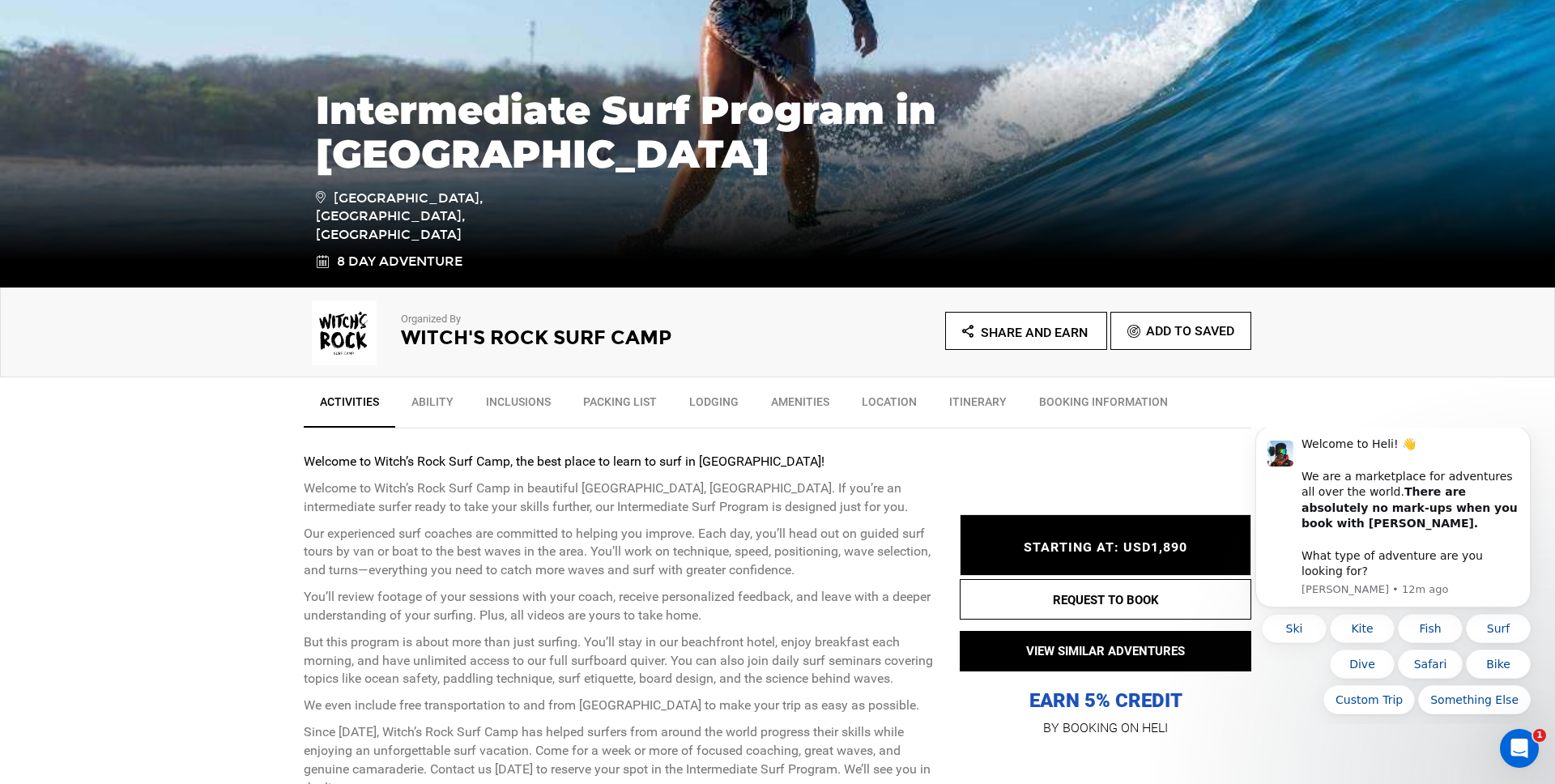
drag, startPoint x: 411, startPoint y: 344, endPoint x: 687, endPoint y: 348, distance: 276.0
click at [687, 348] on div "Organized By [GEOGRAPHIC_DATA]" at bounding box center [540, 327] width 474 height 65
drag, startPoint x: 625, startPoint y: 338, endPoint x: 404, endPoint y: 331, distance: 221.1
click at [404, 331] on h2 "Witch's Rock Surf Camp" at bounding box center [567, 338] width 332 height 21
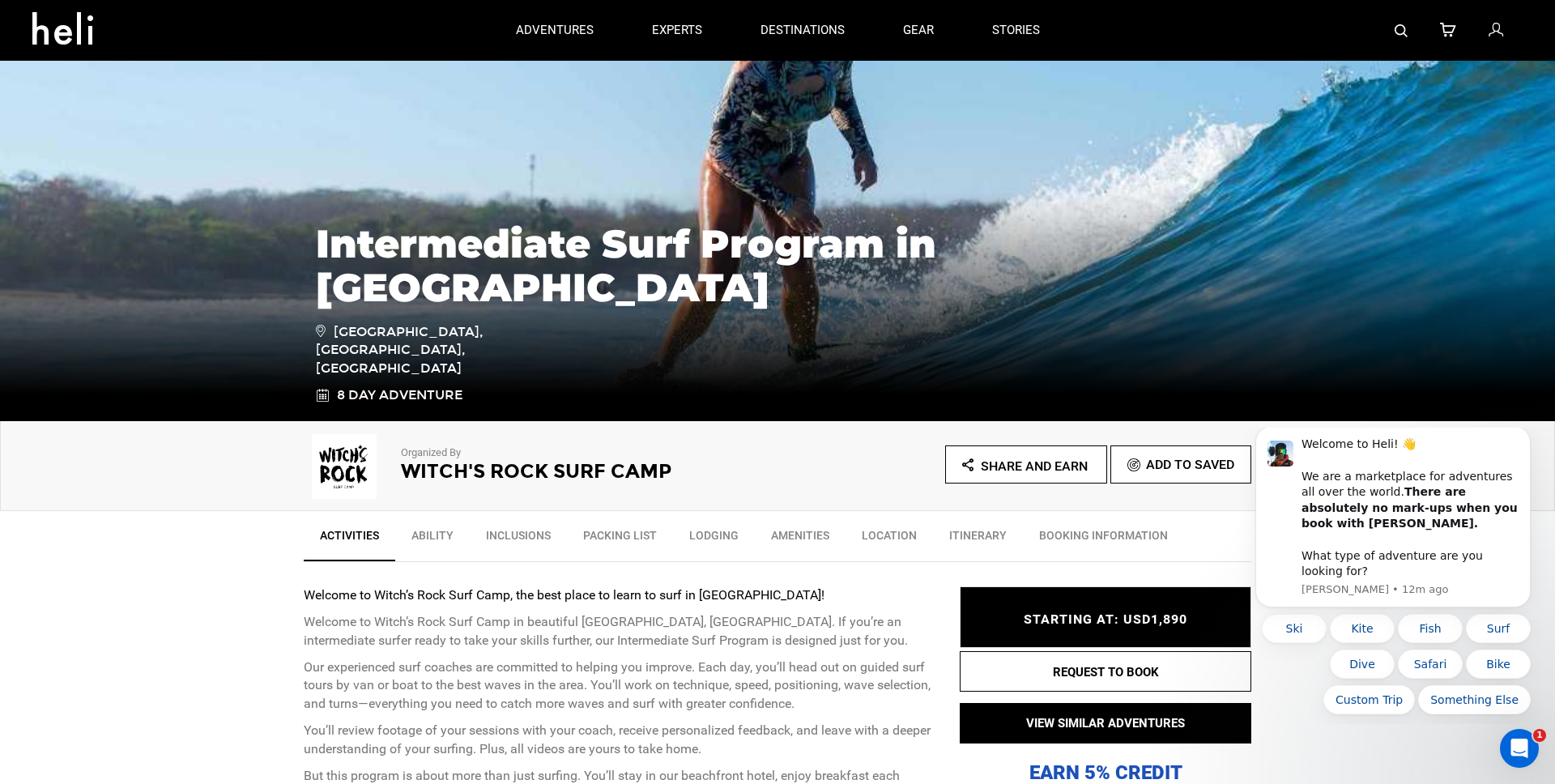
scroll to position [145, 0]
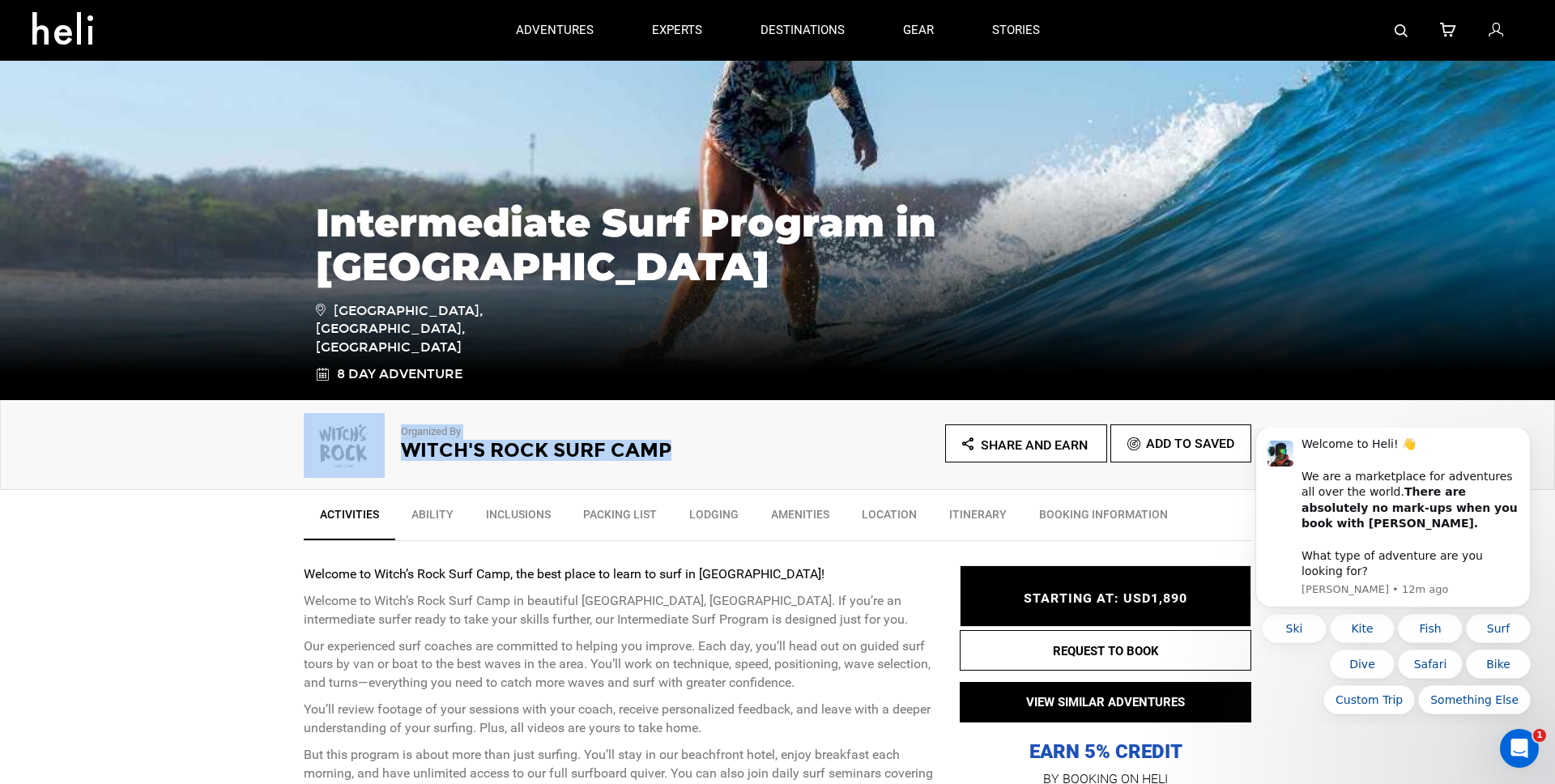
drag, startPoint x: 398, startPoint y: 454, endPoint x: 692, endPoint y: 456, distance: 294.0
click at [693, 456] on div "Organized By [GEOGRAPHIC_DATA]" at bounding box center [540, 440] width 474 height 65
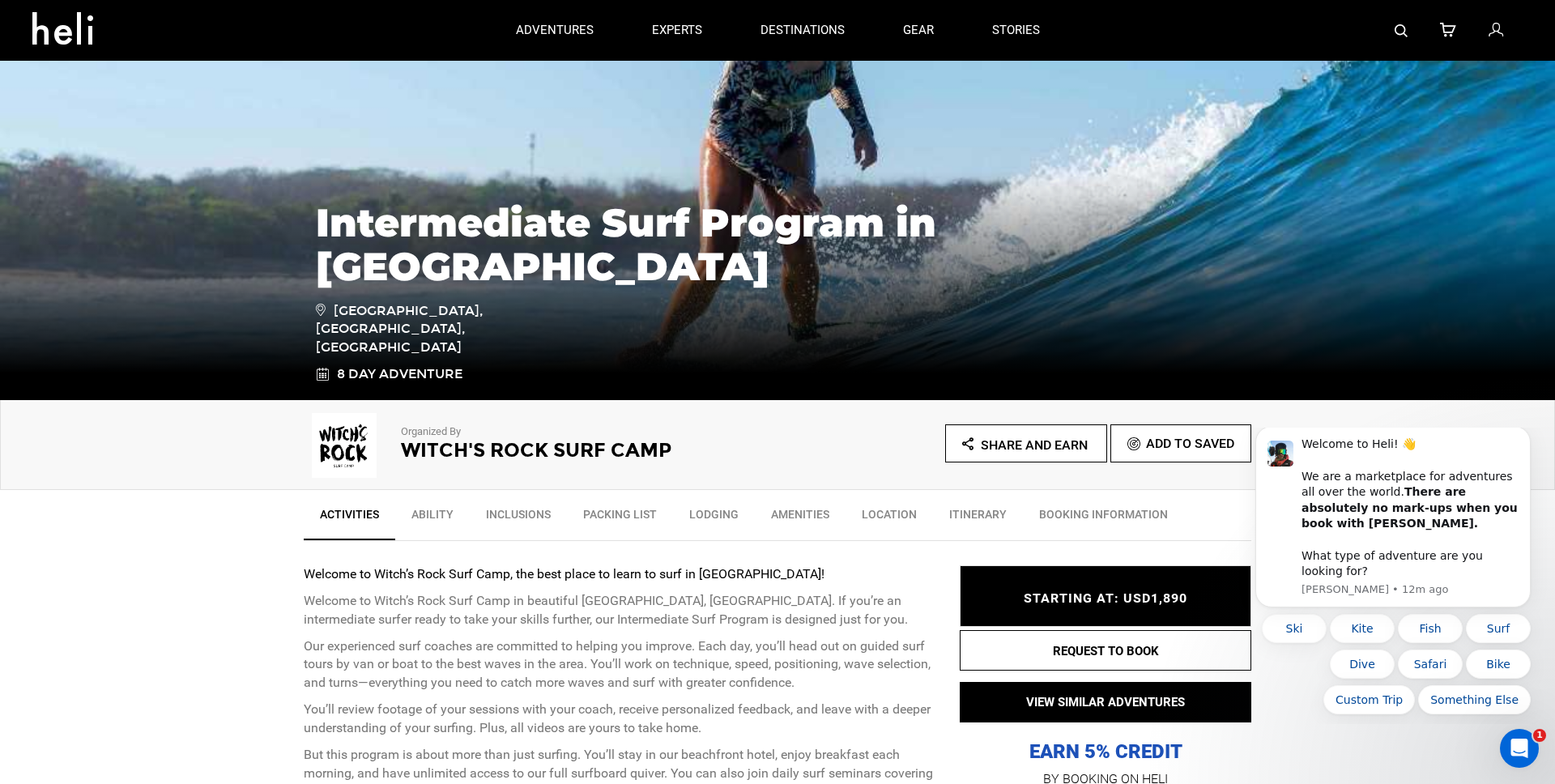
click at [755, 460] on div "Organized By [GEOGRAPHIC_DATA]" at bounding box center [540, 440] width 474 height 65
